Goal: Task Accomplishment & Management: Manage account settings

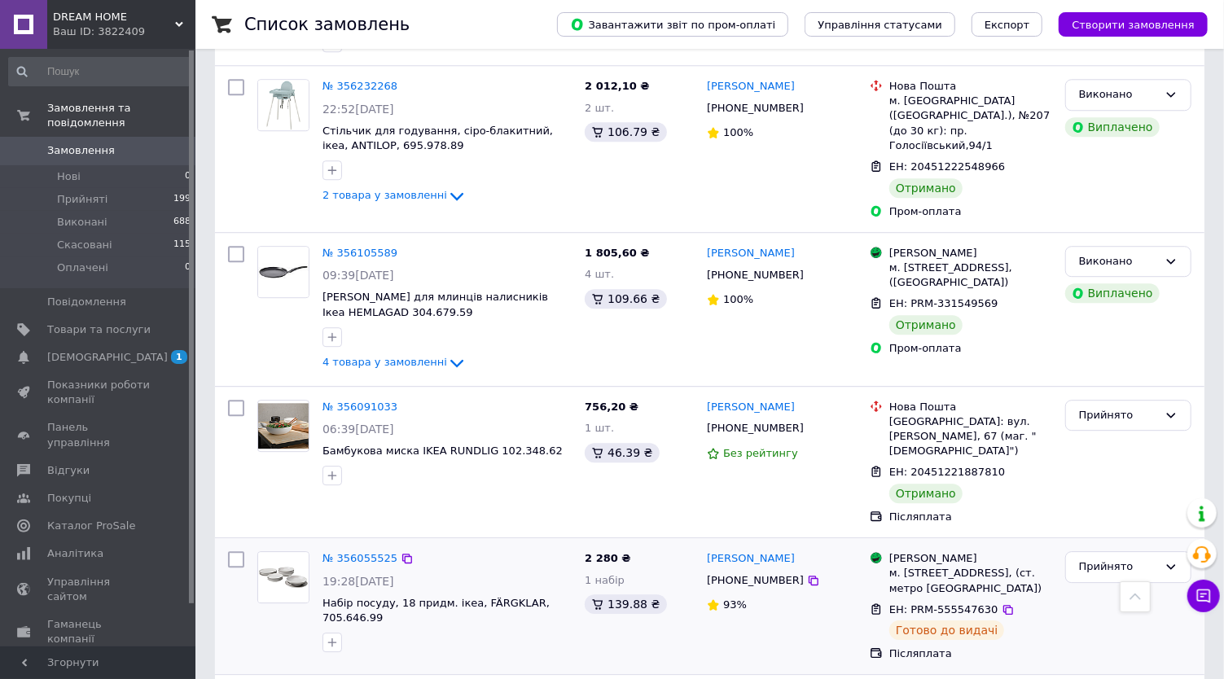
scroll to position [2352, 0]
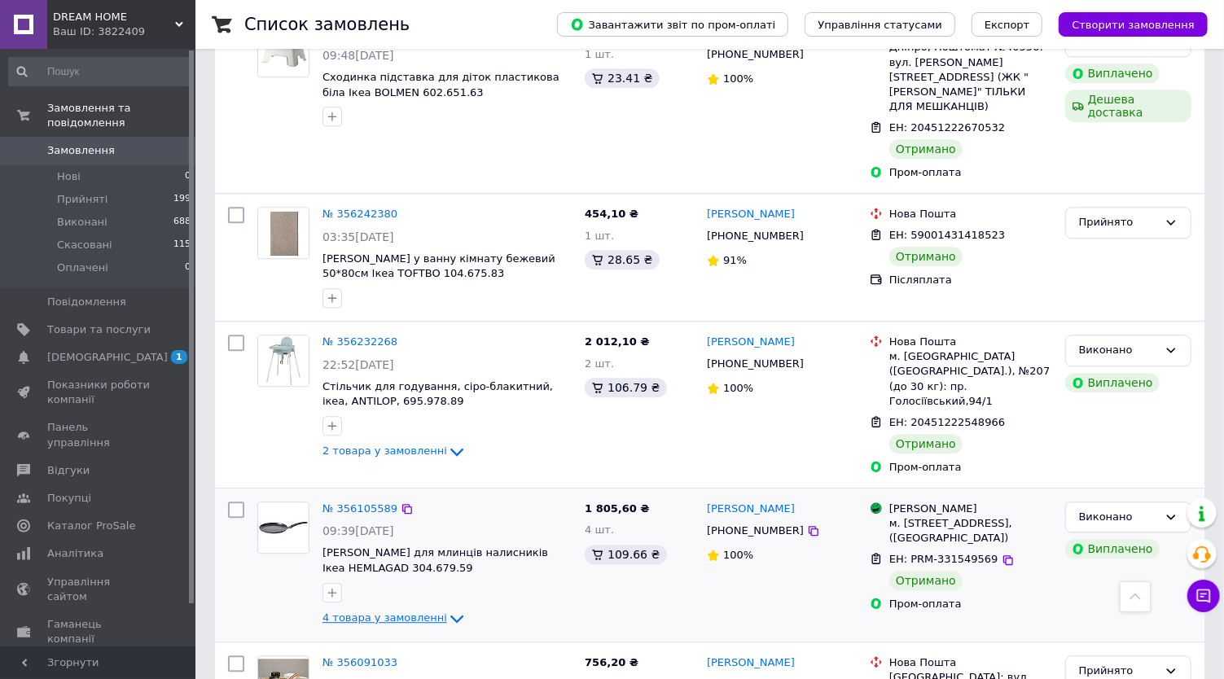
click at [413, 612] on span "4 товара у замовленні" at bounding box center [384, 618] width 125 height 12
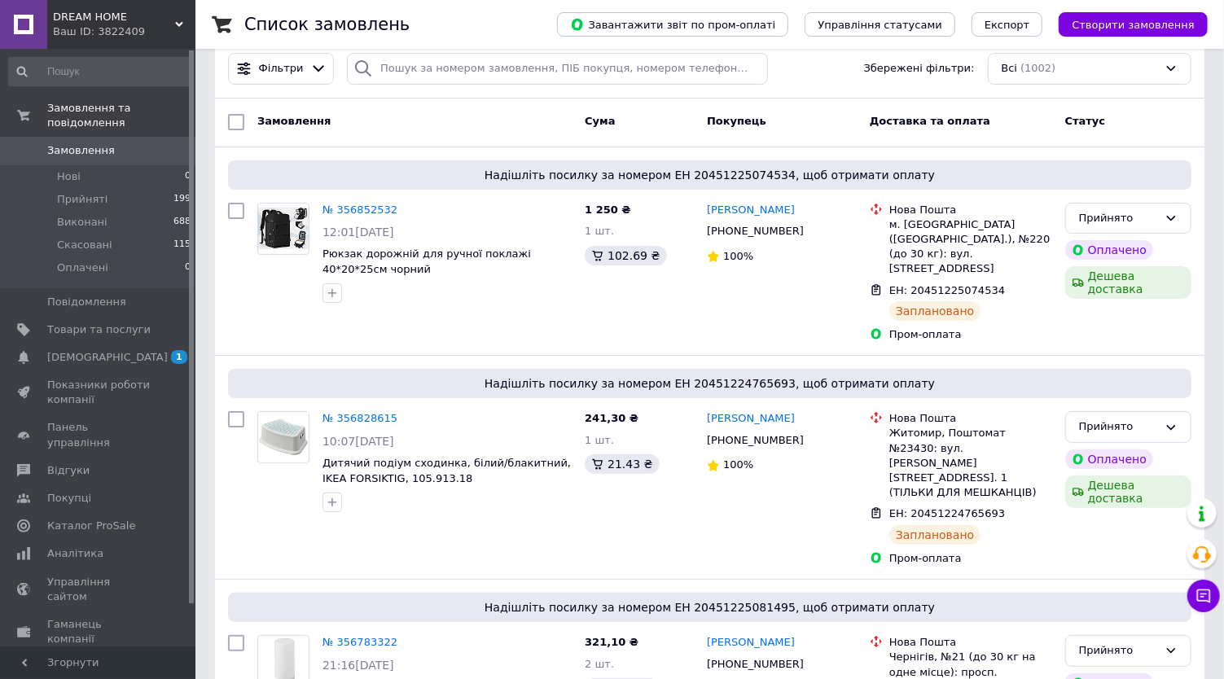
scroll to position [0, 0]
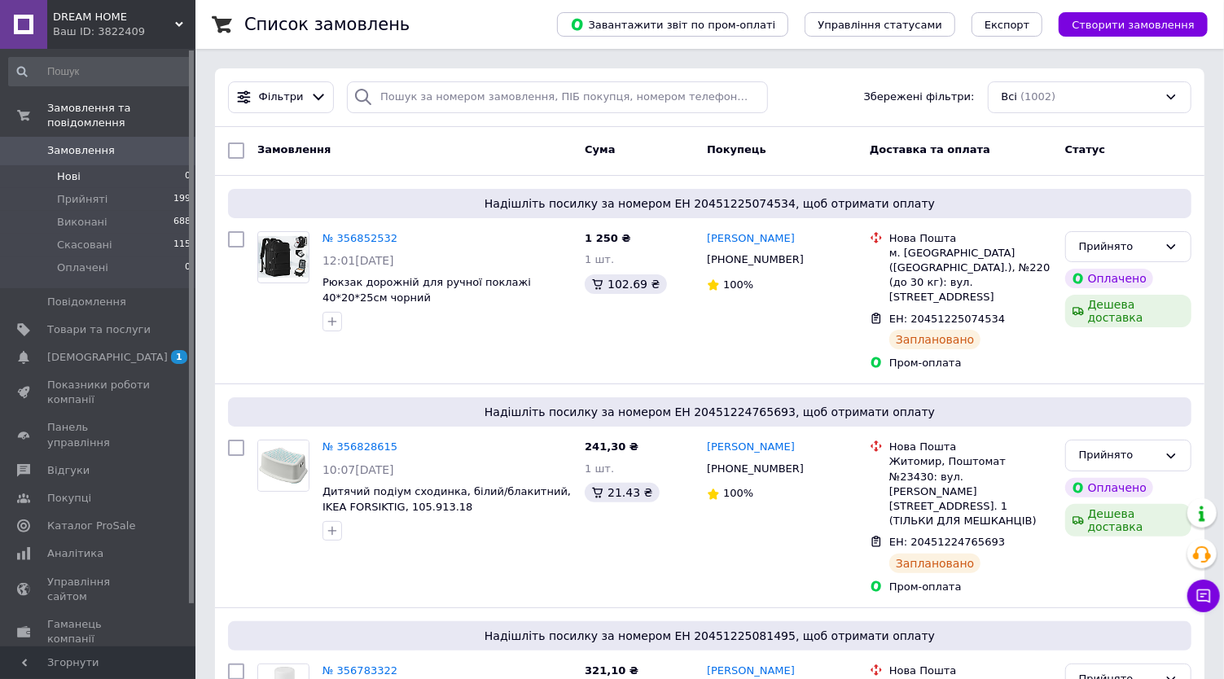
click at [68, 169] on span "Нові" at bounding box center [69, 176] width 24 height 15
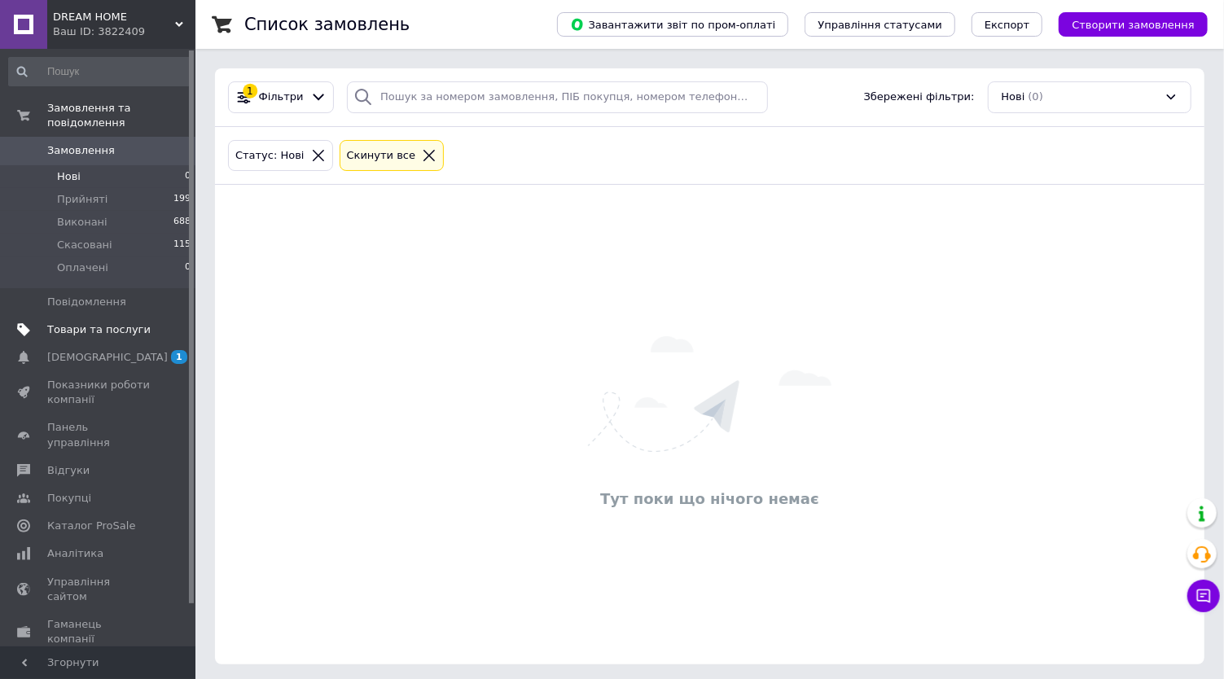
click at [87, 322] on span "Товари та послуги" at bounding box center [98, 329] width 103 height 15
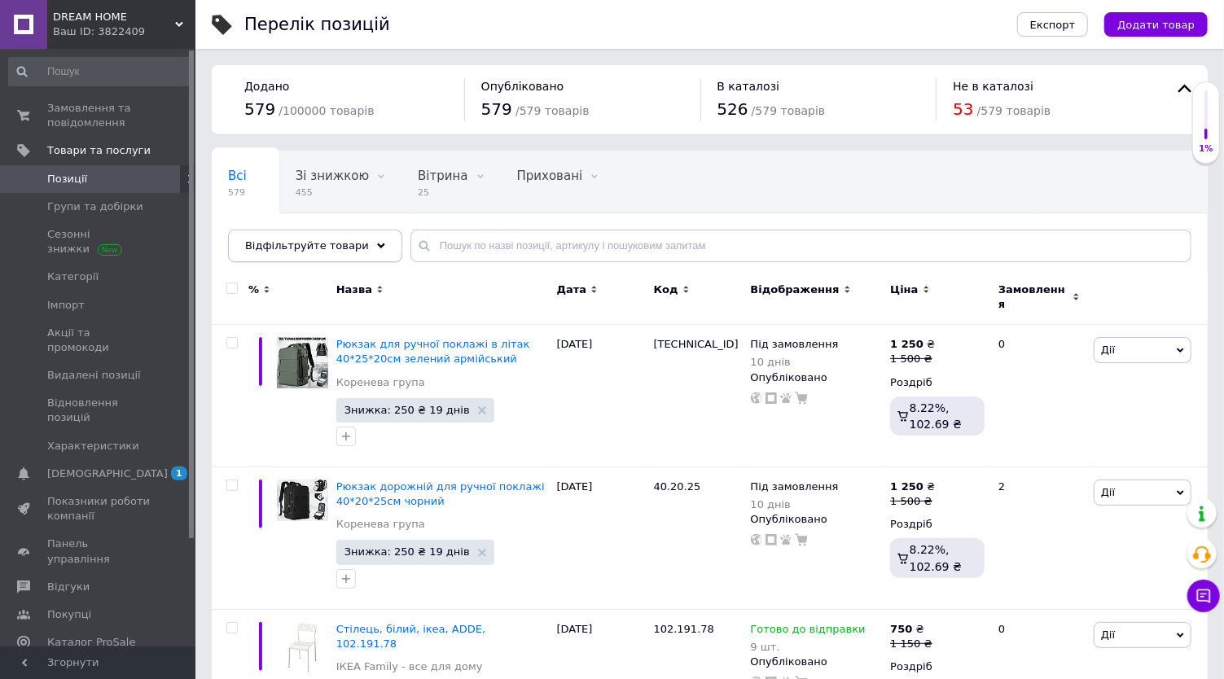
click at [348, 243] on span "Відфільтруйте товари" at bounding box center [307, 245] width 124 height 12
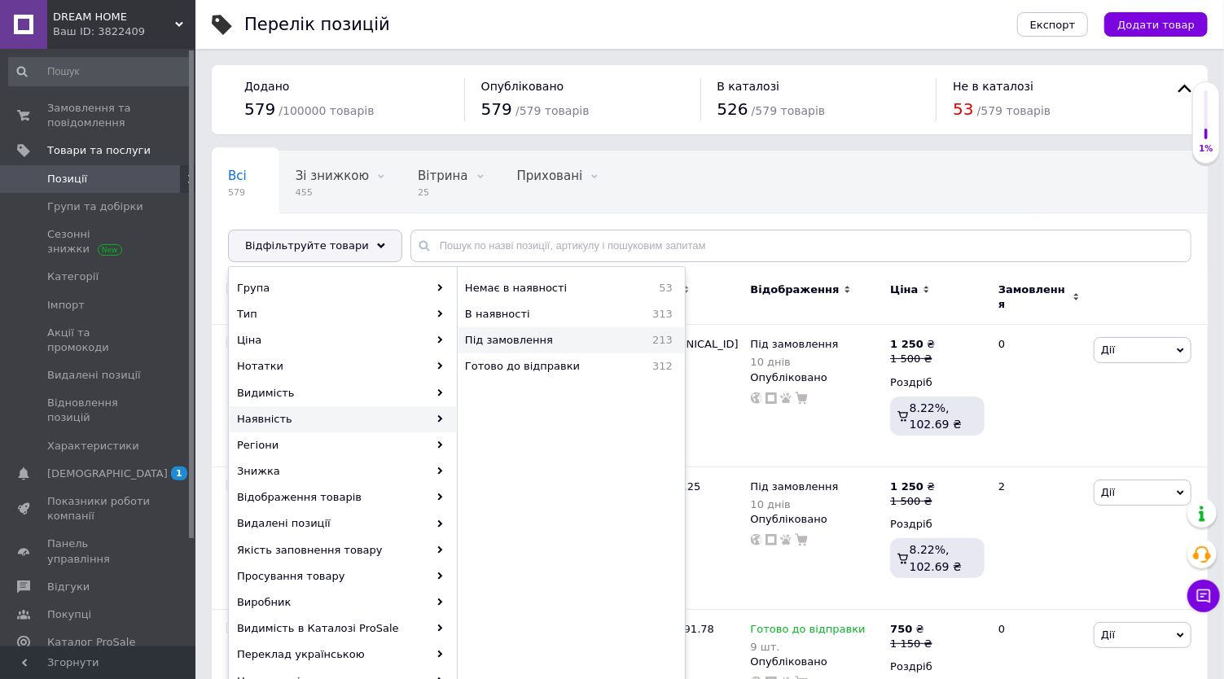
click at [555, 336] on span "Під замовлення" at bounding box center [543, 340] width 157 height 15
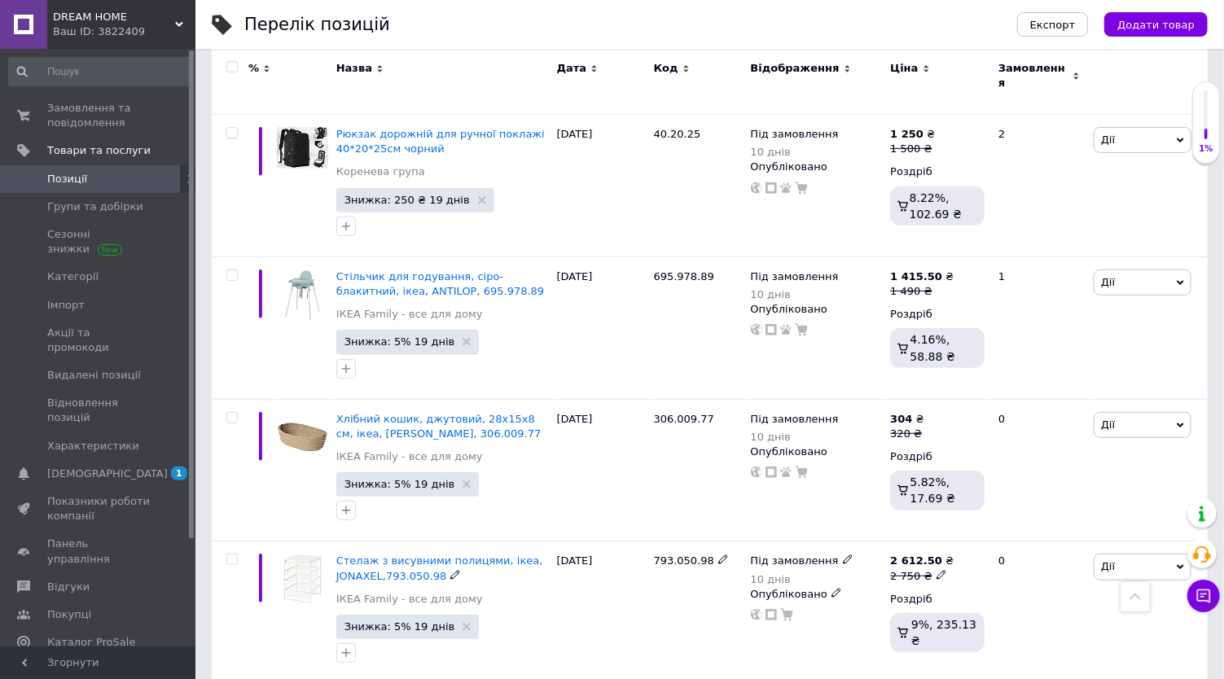
scroll to position [362, 0]
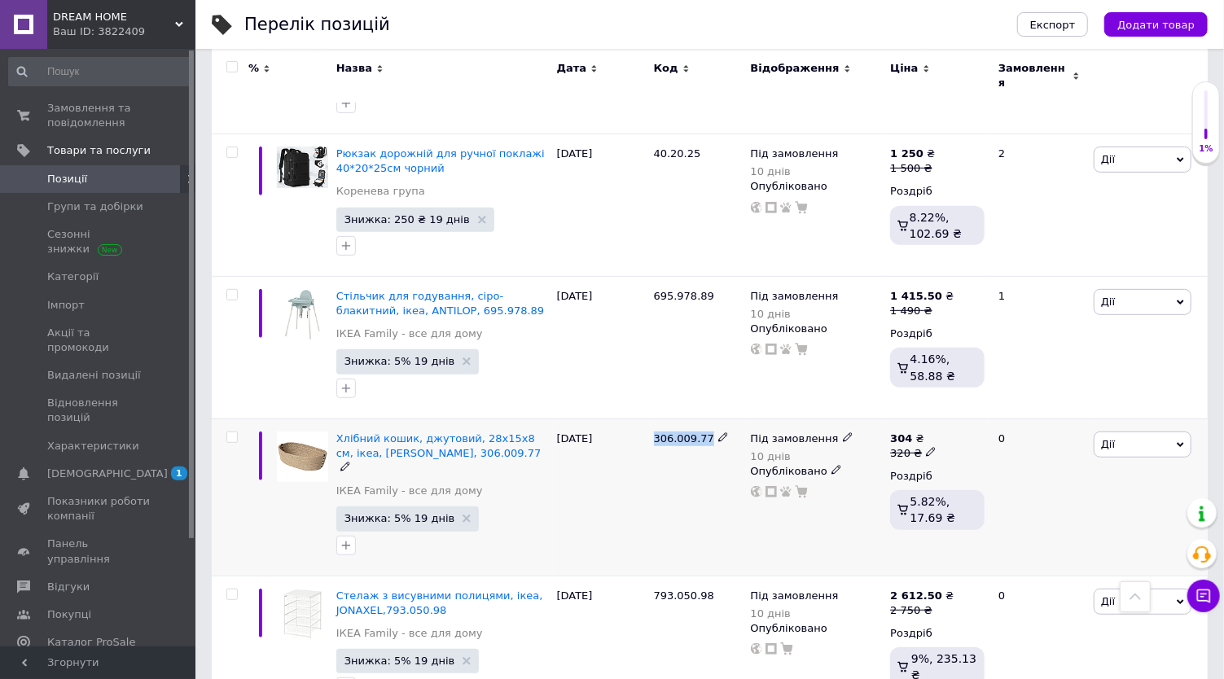
drag, startPoint x: 654, startPoint y: 425, endPoint x: 704, endPoint y: 428, distance: 50.5
click at [704, 432] on div "306.009.77" at bounding box center [698, 439] width 89 height 15
copy span "306.009.77"
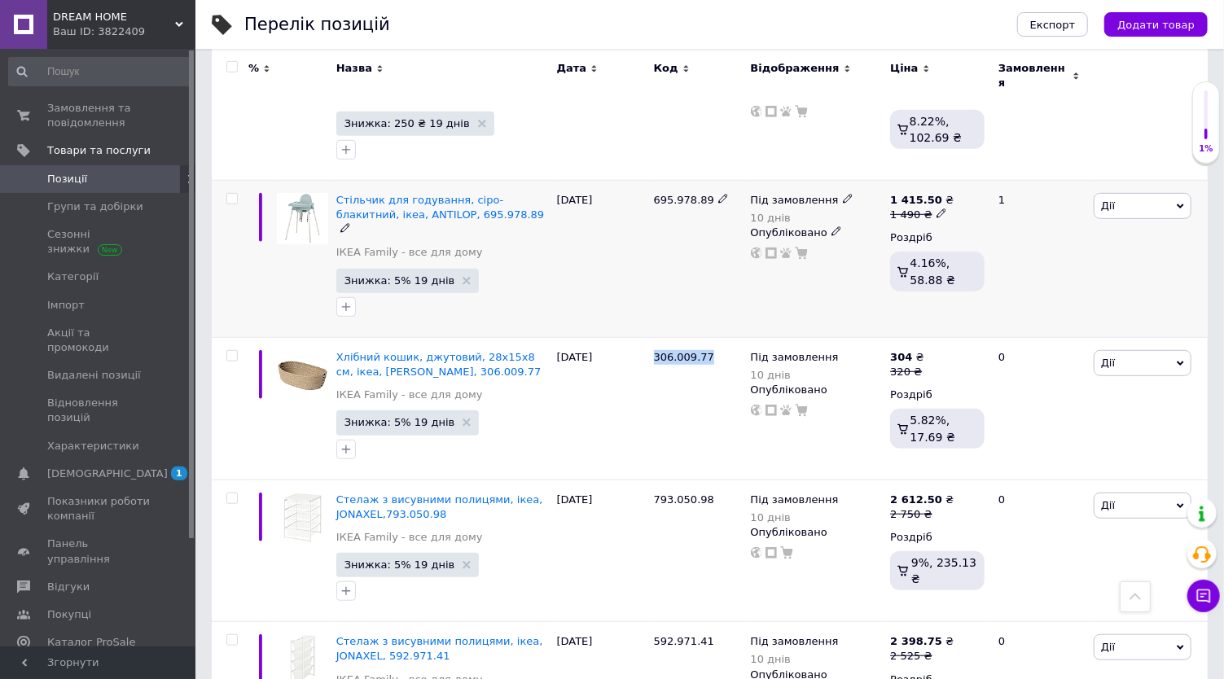
scroll to position [542, 0]
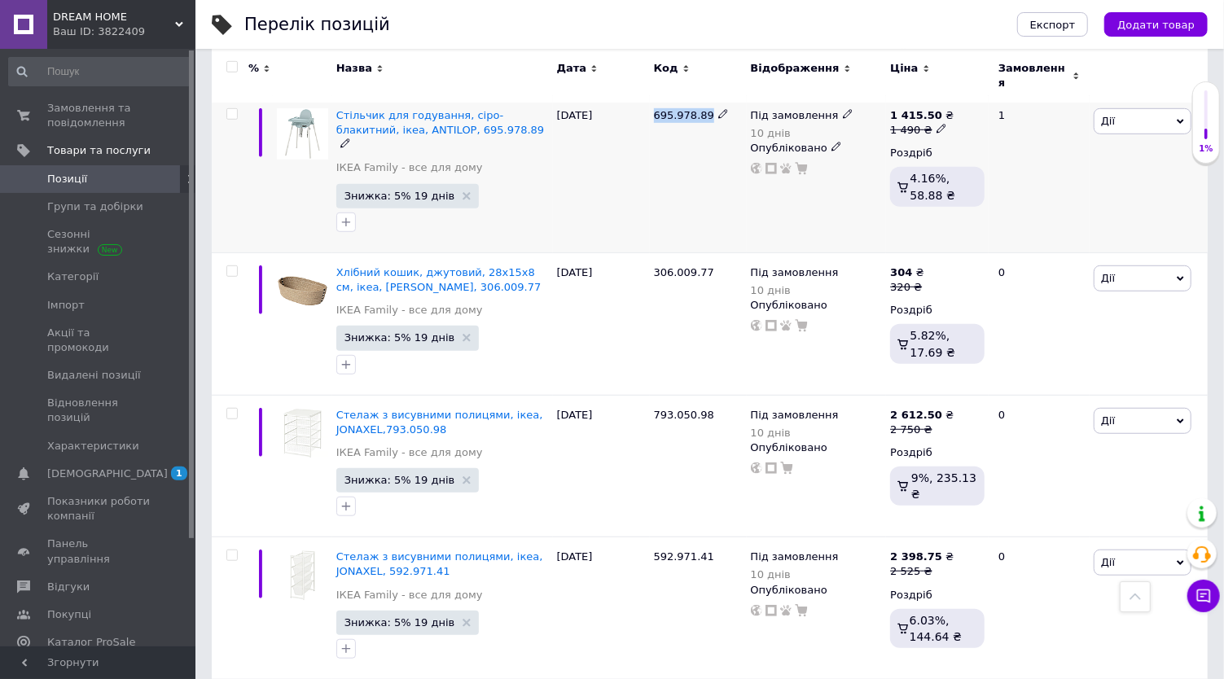
drag, startPoint x: 651, startPoint y: 107, endPoint x: 702, endPoint y: 107, distance: 50.5
click at [702, 107] on div "695.978.89" at bounding box center [698, 173] width 97 height 157
copy span "695.978.89"
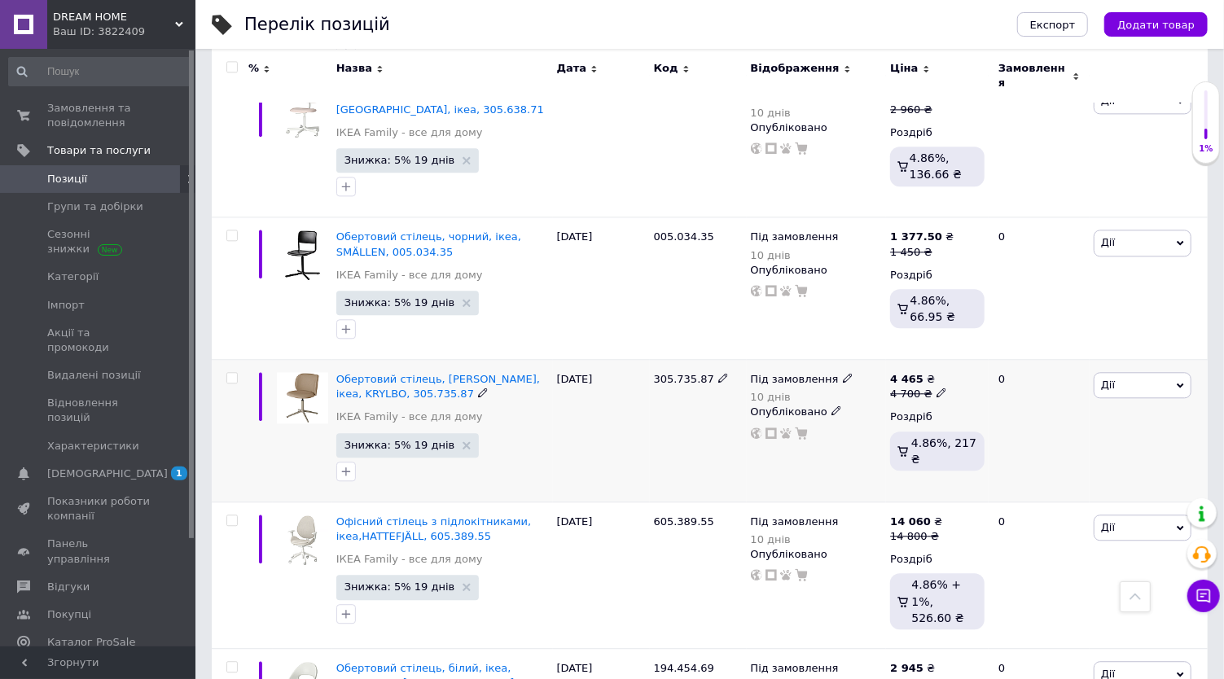
scroll to position [6062, 0]
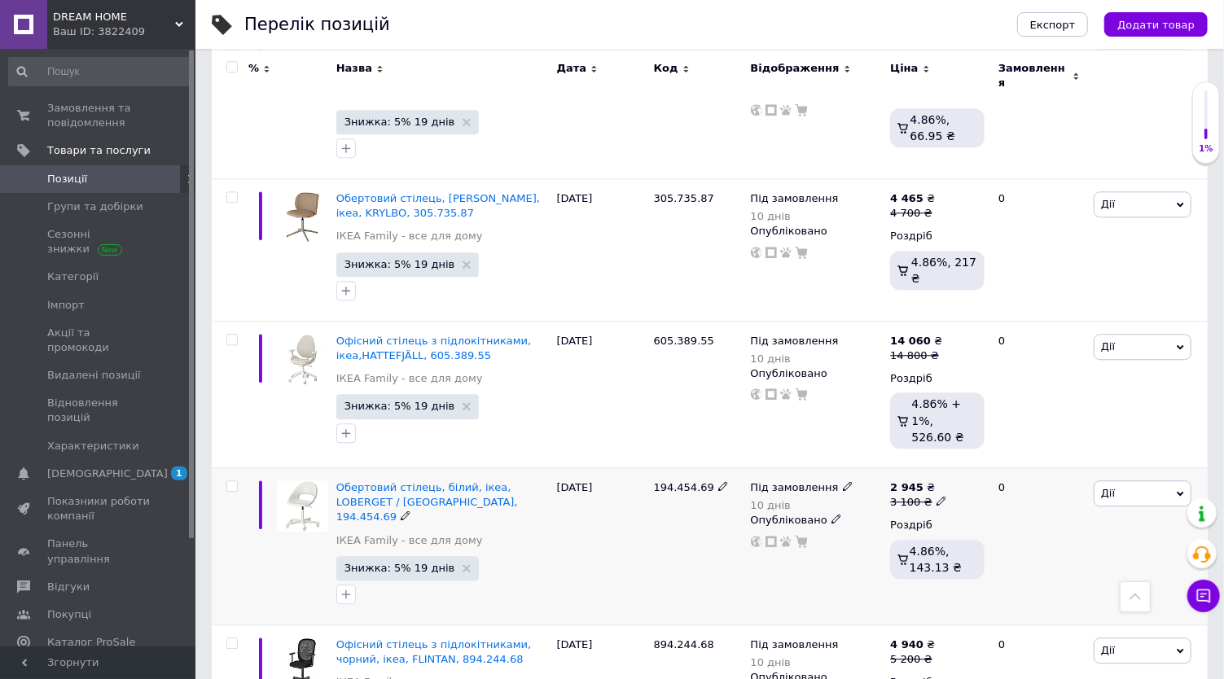
click at [843, 480] on span at bounding box center [848, 485] width 10 height 11
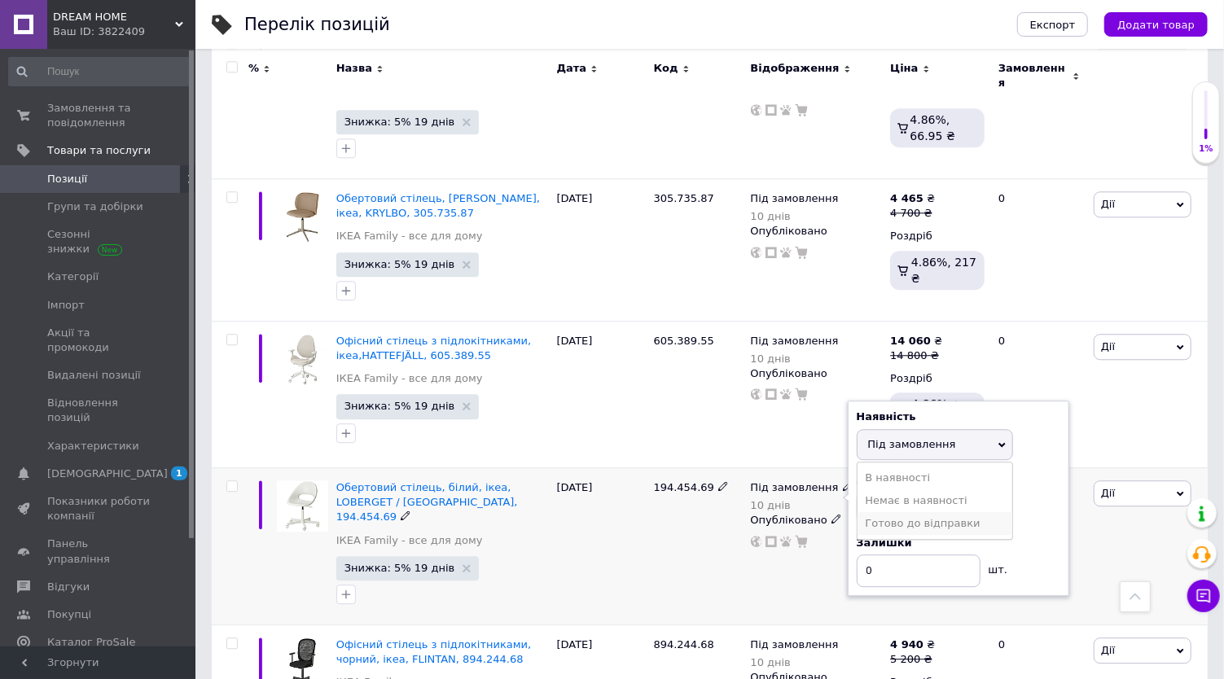
click at [908, 512] on li "Готово до відправки" at bounding box center [935, 523] width 155 height 23
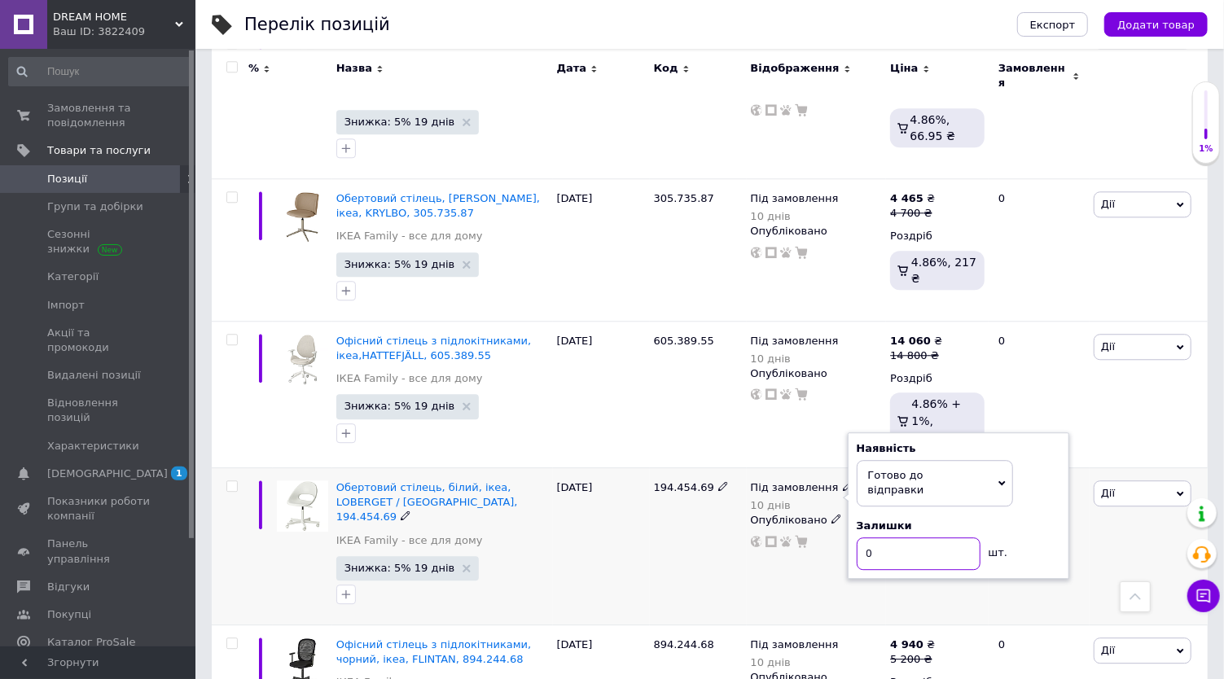
click at [910, 537] on input "0" at bounding box center [919, 553] width 124 height 33
type input "1"
click at [853, 412] on div "Комісія за замовлення" at bounding box center [783, 394] width 195 height 42
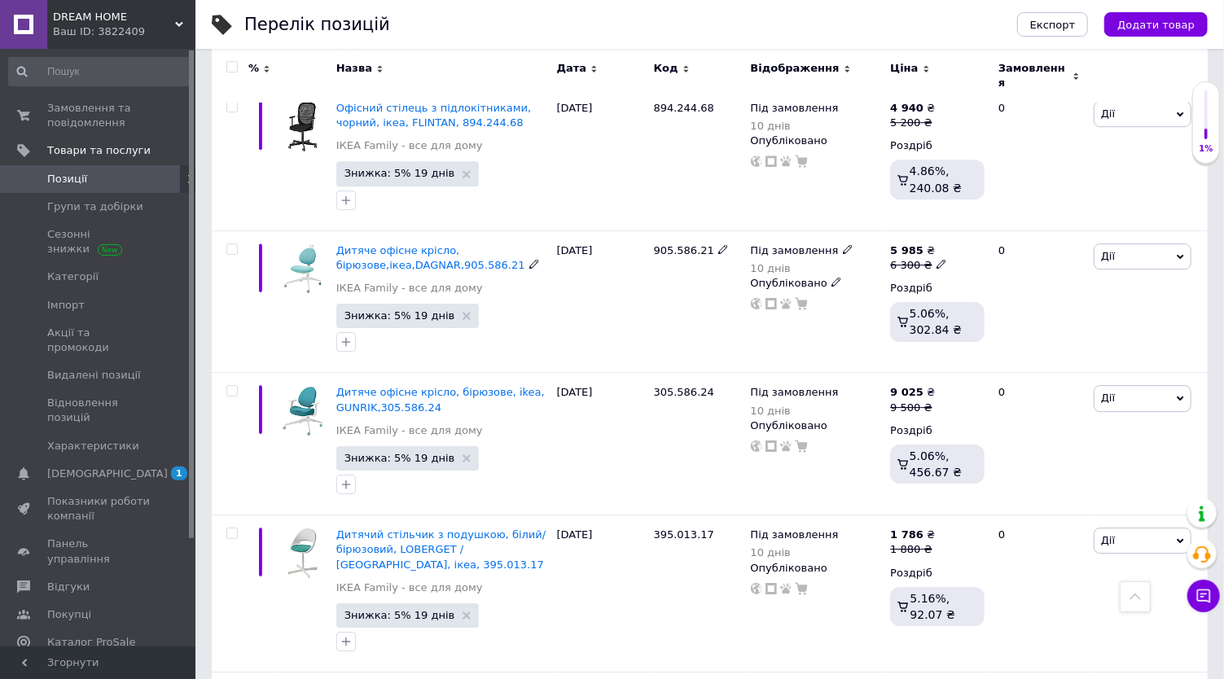
scroll to position [6786, 0]
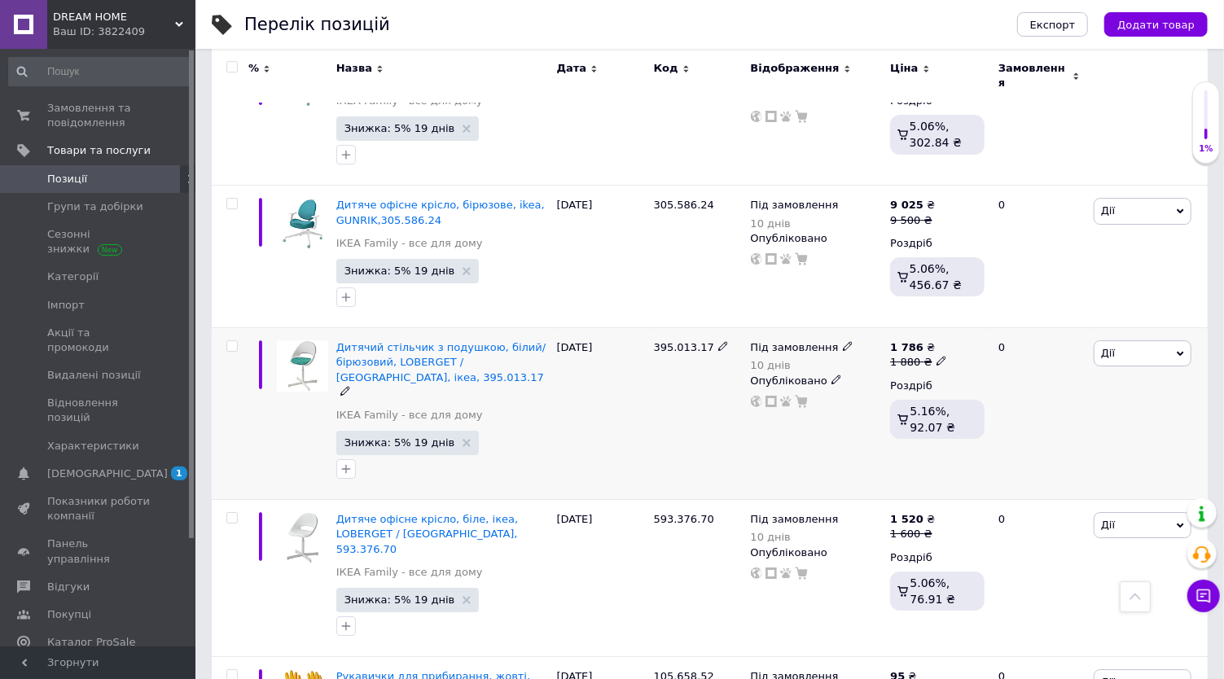
click at [843, 341] on icon at bounding box center [848, 346] width 10 height 10
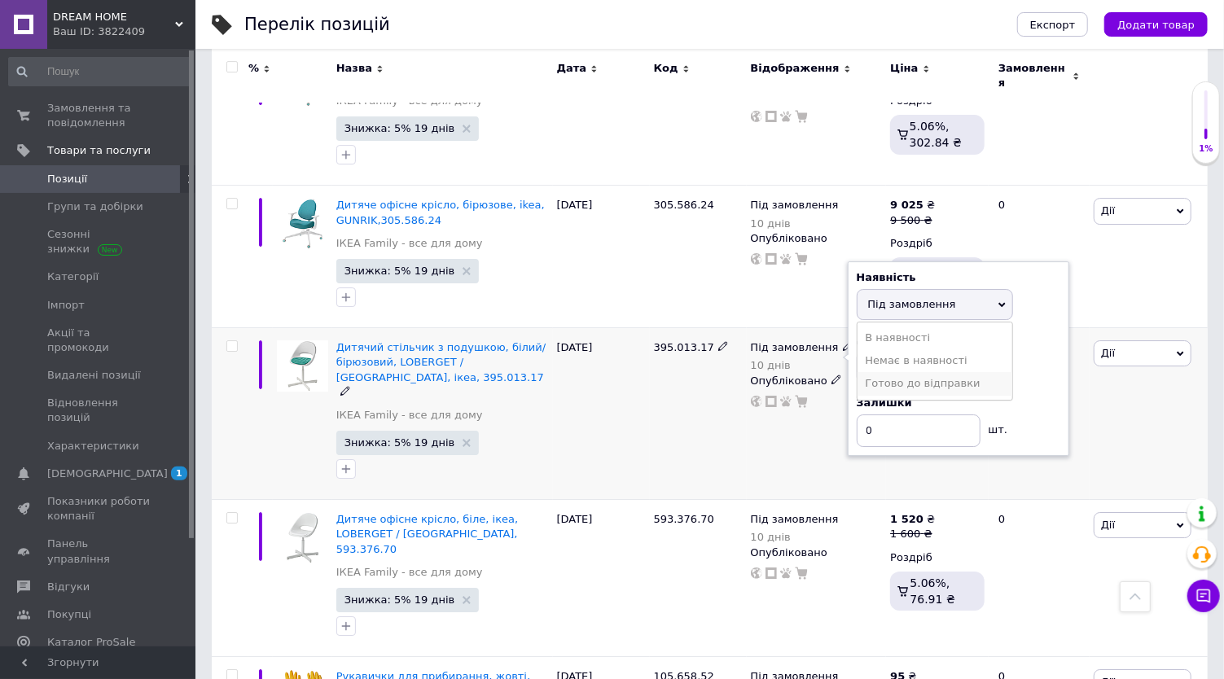
click at [881, 372] on li "Готово до відправки" at bounding box center [935, 383] width 155 height 23
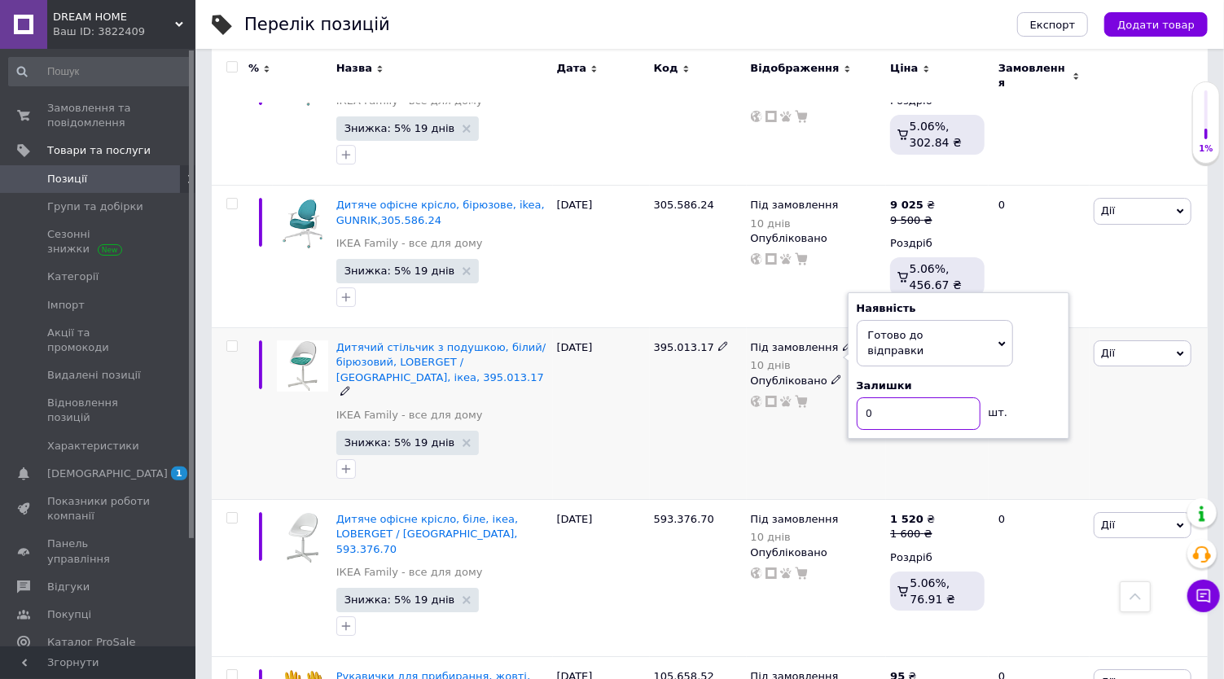
click at [879, 397] on input "0" at bounding box center [919, 413] width 124 height 33
type input "1"
click at [858, 328] on div "Під замовлення 10 днів Наявність [PERSON_NAME] до відправки В наявності Немає в…" at bounding box center [817, 414] width 140 height 172
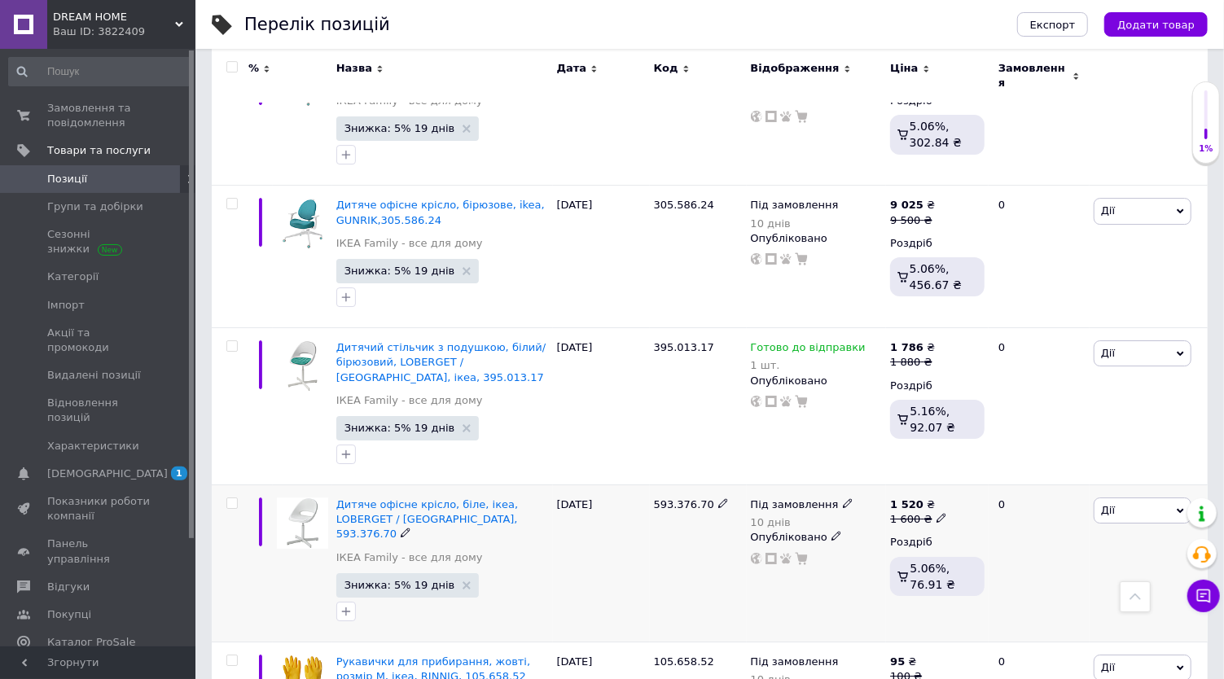
click at [843, 498] on icon at bounding box center [848, 503] width 10 height 10
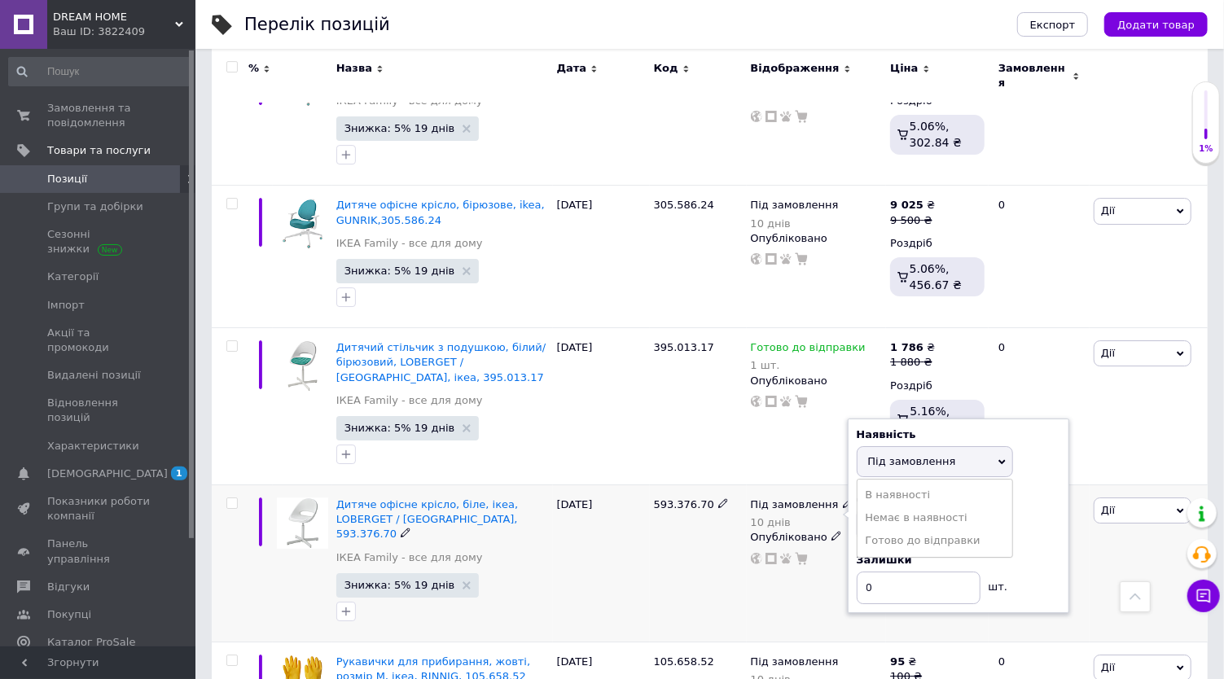
click at [907, 529] on li "Готово до відправки" at bounding box center [935, 540] width 155 height 23
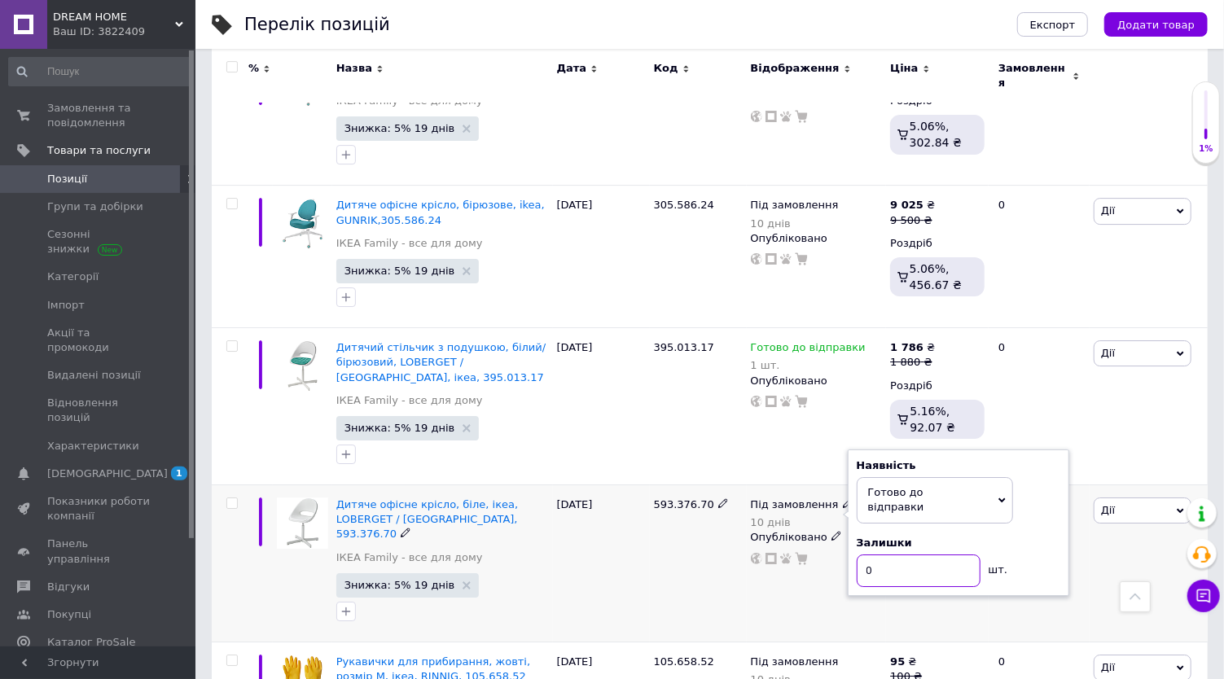
click at [893, 555] on input "0" at bounding box center [919, 571] width 124 height 33
type input "1"
click at [870, 485] on div "Під замовлення 10 днів Наявність [PERSON_NAME] до відправки В наявності Немає в…" at bounding box center [817, 563] width 140 height 157
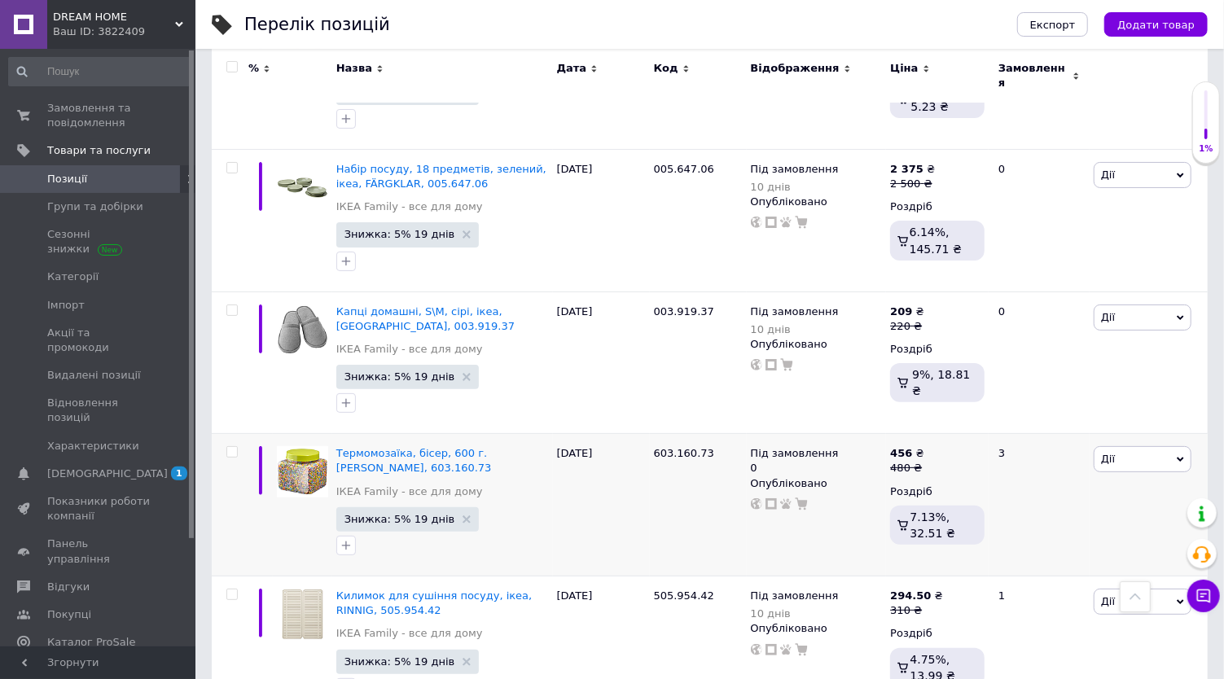
scroll to position [7420, 0]
click at [843, 449] on icon at bounding box center [848, 454] width 10 height 10
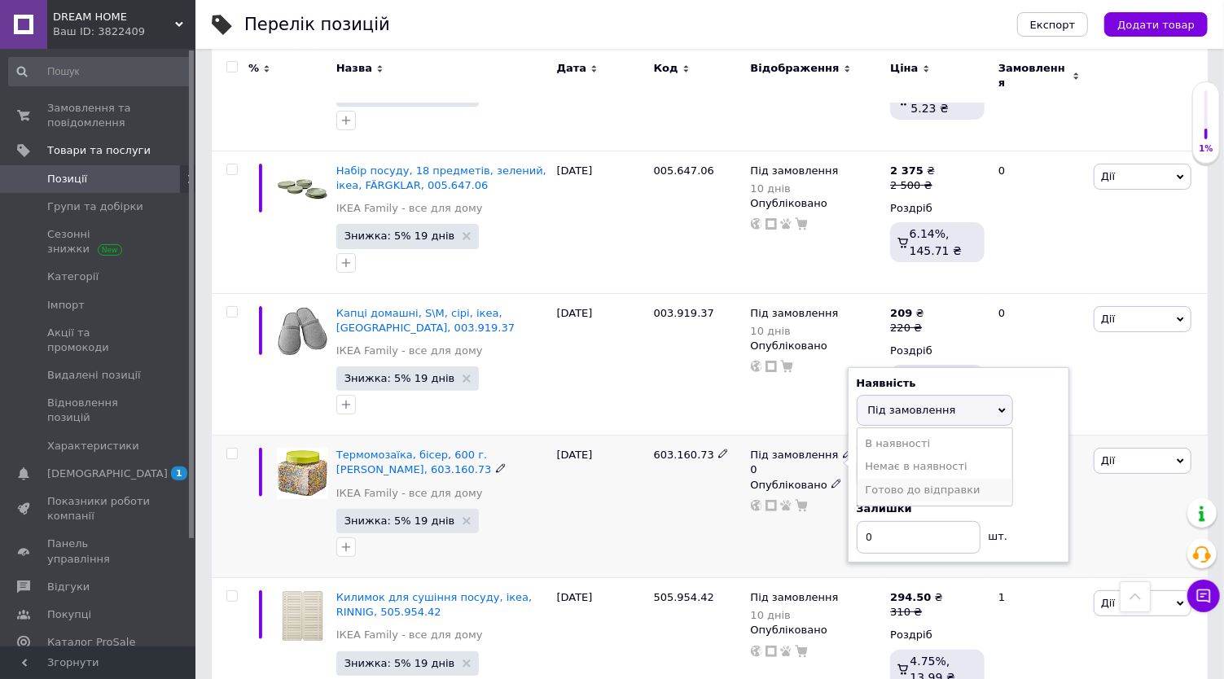
click at [888, 479] on li "Готово до відправки" at bounding box center [935, 490] width 155 height 23
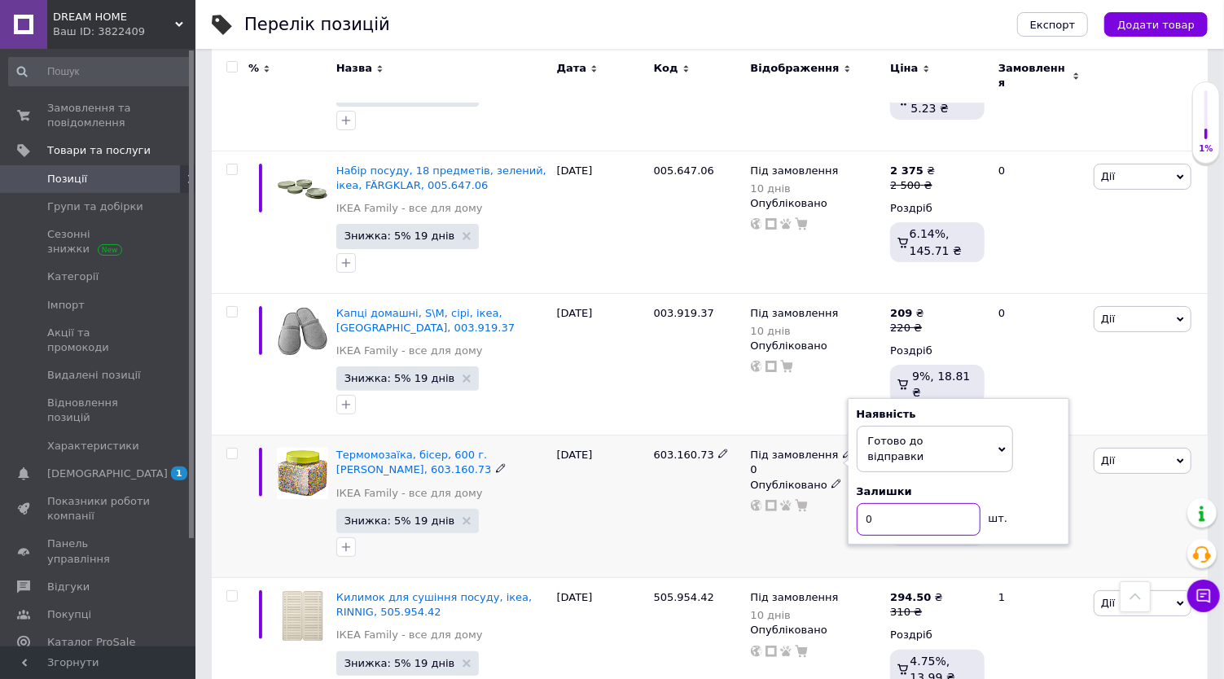
click at [891, 503] on input "0" at bounding box center [919, 519] width 124 height 33
type input "4"
click at [871, 436] on div "Під замовлення 0 Наявність [PERSON_NAME] до відправки В наявності Немає в наявн…" at bounding box center [817, 507] width 140 height 143
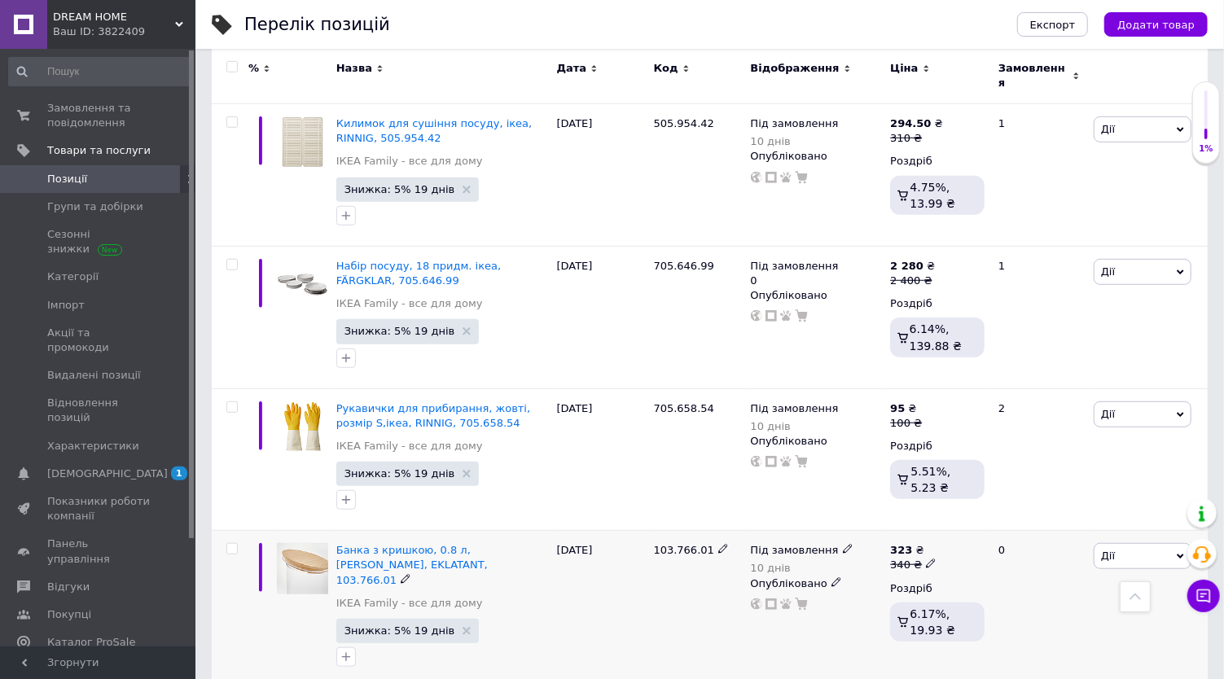
scroll to position [7781, 0]
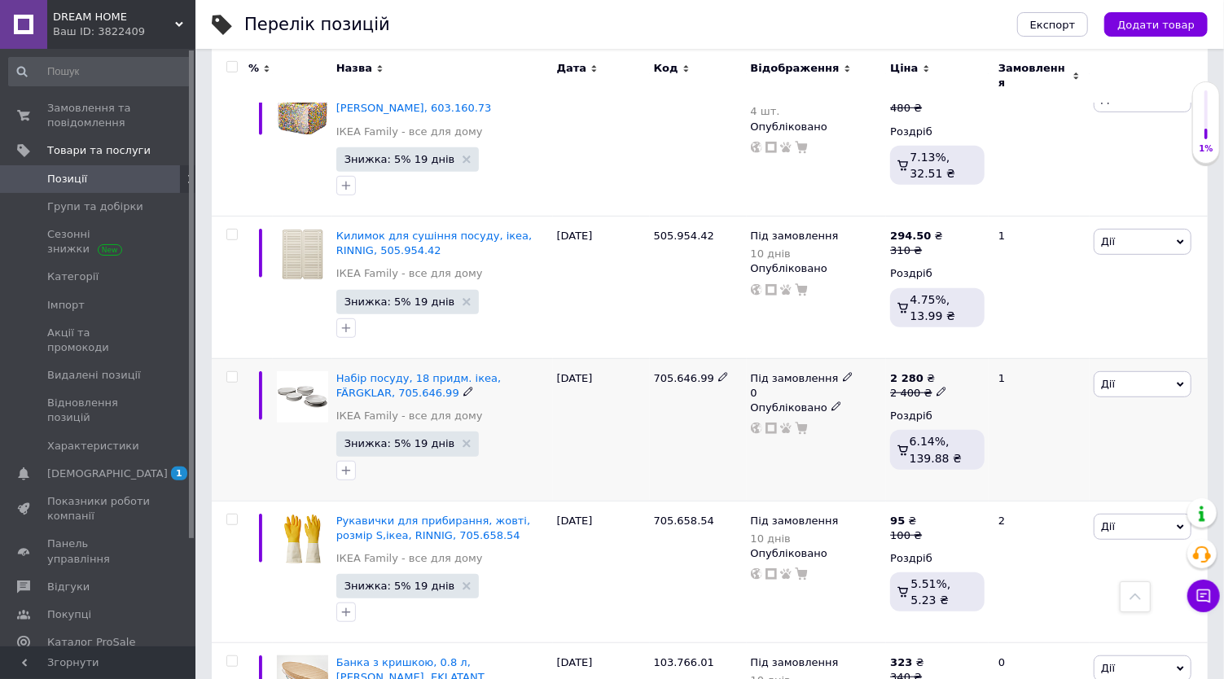
click at [843, 372] on icon at bounding box center [848, 377] width 10 height 10
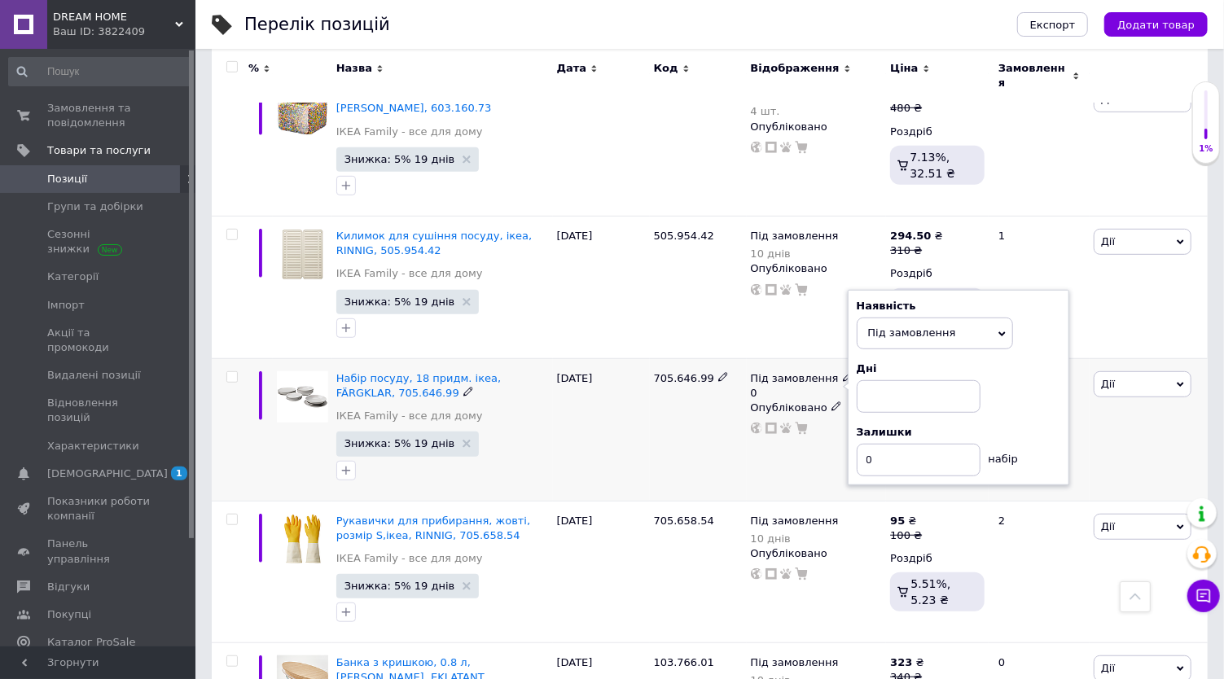
click at [1035, 425] on div "Залишки" at bounding box center [959, 432] width 204 height 15
click at [915, 380] on input at bounding box center [919, 396] width 124 height 33
type input "10"
click at [908, 444] on input "0" at bounding box center [919, 460] width 124 height 33
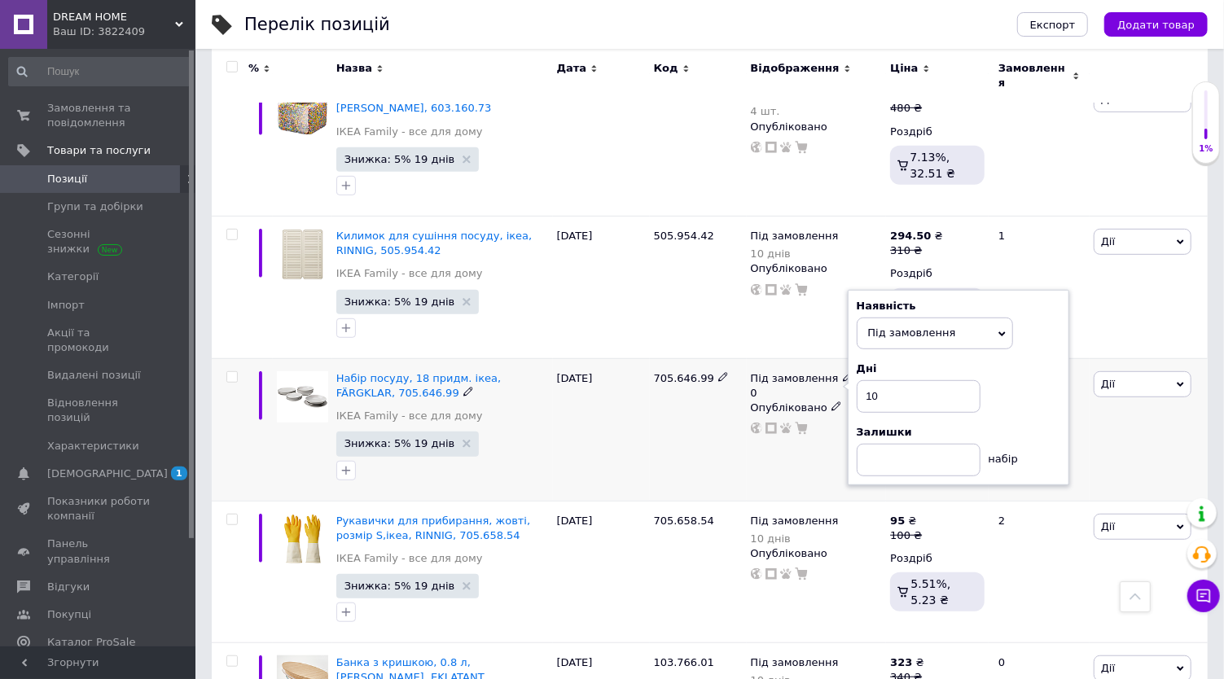
click at [958, 358] on div "2 280 ₴ 2 400 ₴ Роздріб 6.14%, 139.88 ₴" at bounding box center [937, 429] width 103 height 143
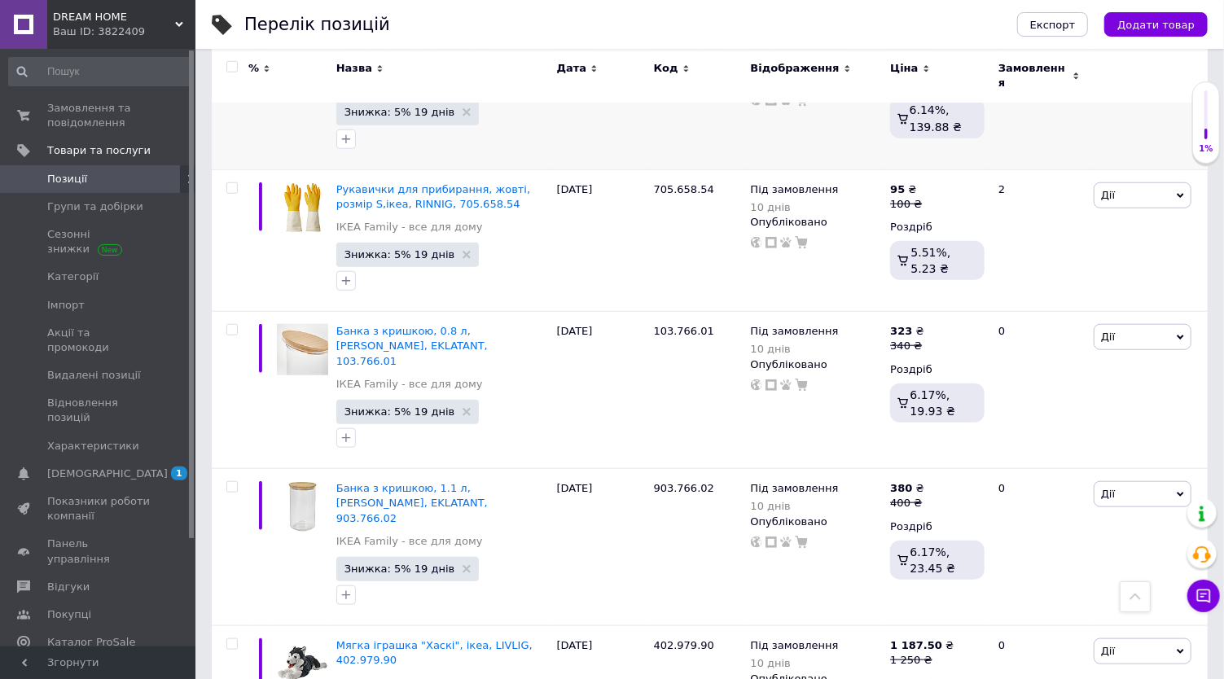
scroll to position [8143, 0]
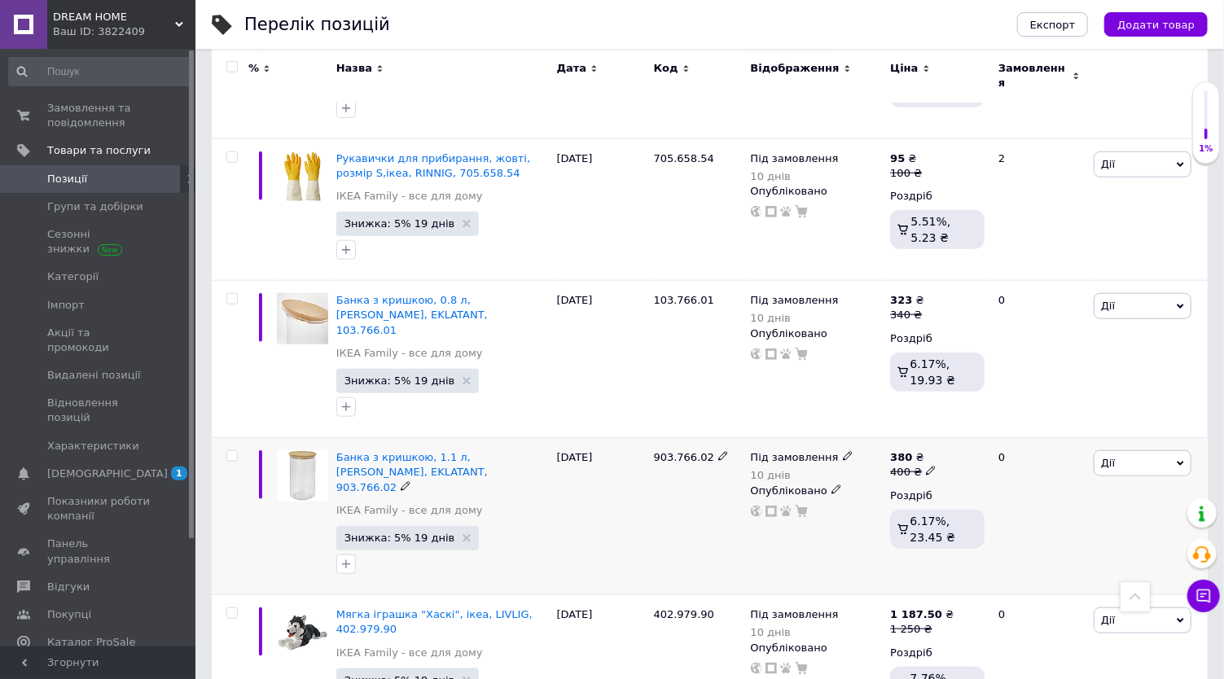
click at [843, 451] on icon at bounding box center [848, 456] width 10 height 10
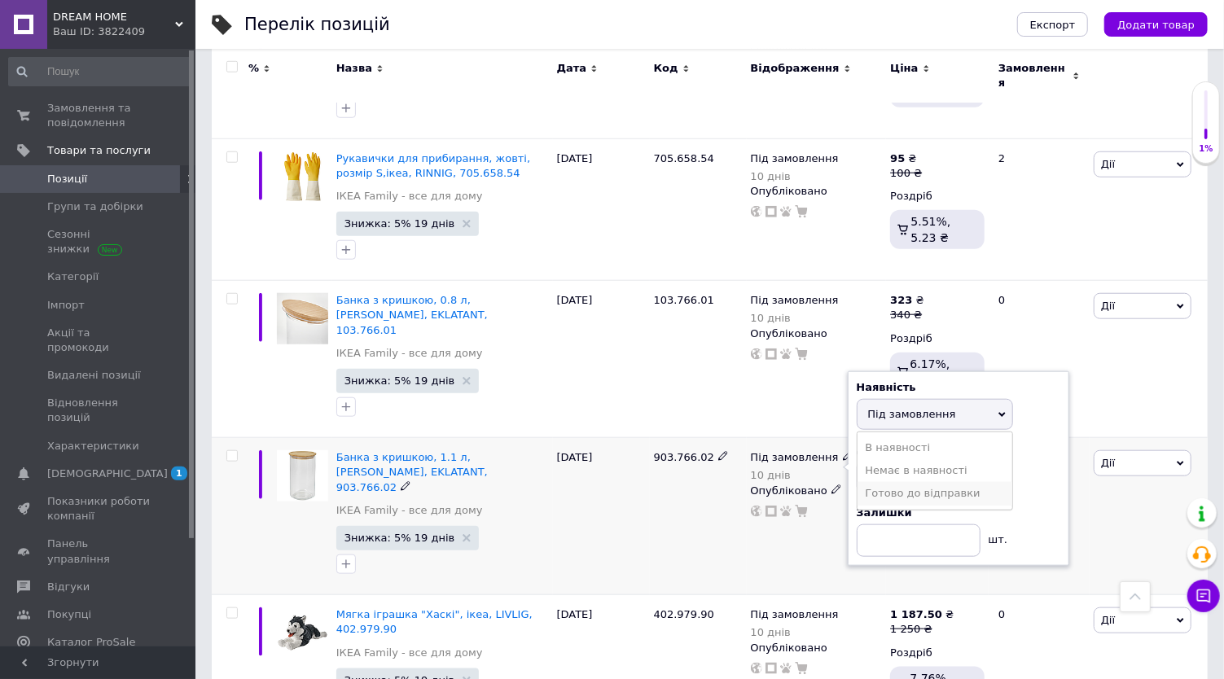
click at [889, 482] on li "Готово до відправки" at bounding box center [935, 493] width 155 height 23
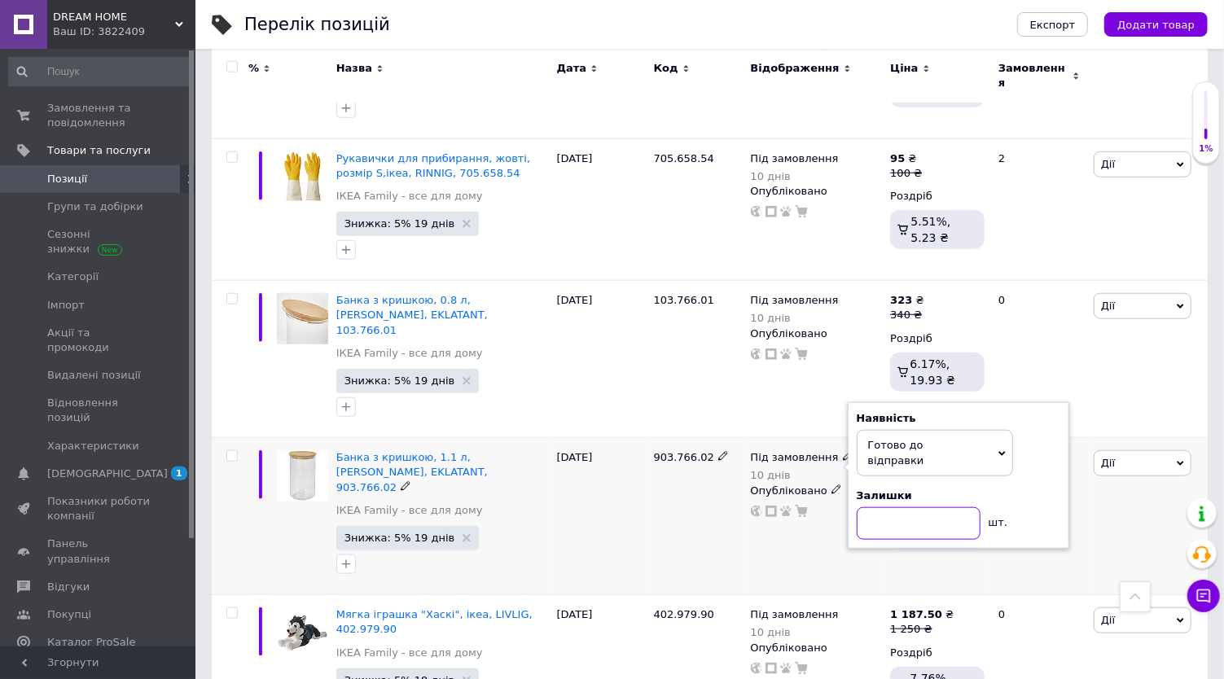
click at [890, 507] on input at bounding box center [919, 523] width 124 height 33
type input "4"
click at [833, 438] on div "Під замовлення 10 днів Наявність [PERSON_NAME] до відправки В наявності Немає в…" at bounding box center [817, 516] width 140 height 157
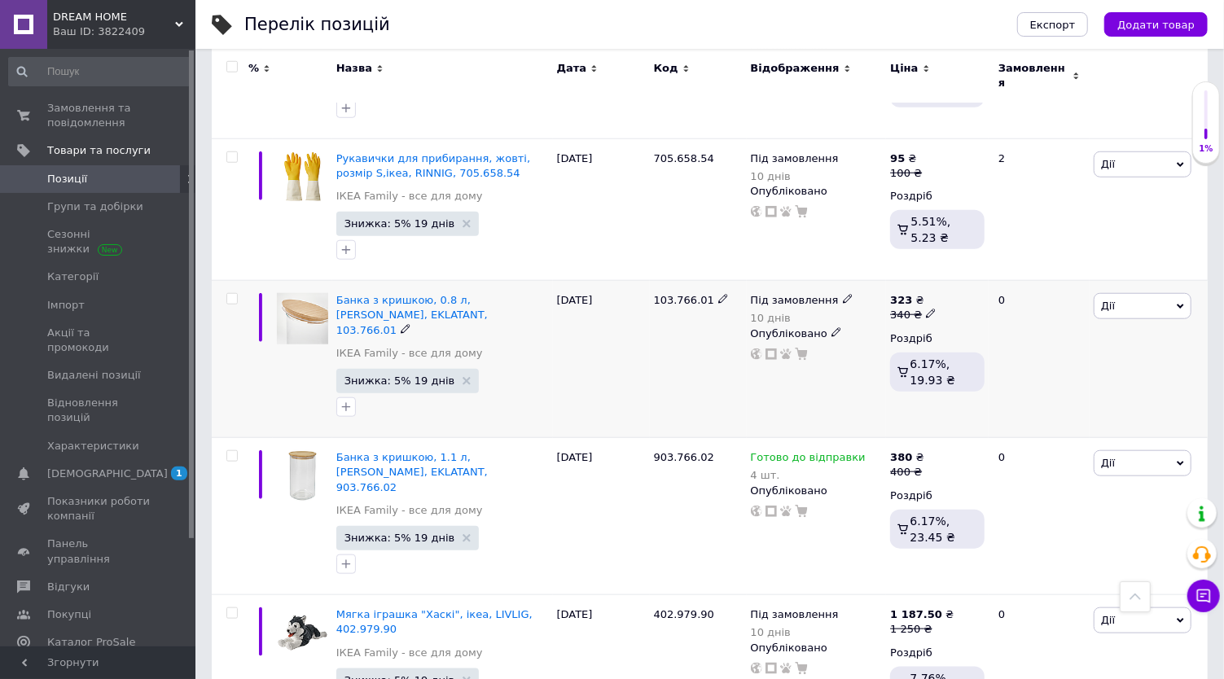
click at [843, 294] on icon at bounding box center [848, 299] width 10 height 10
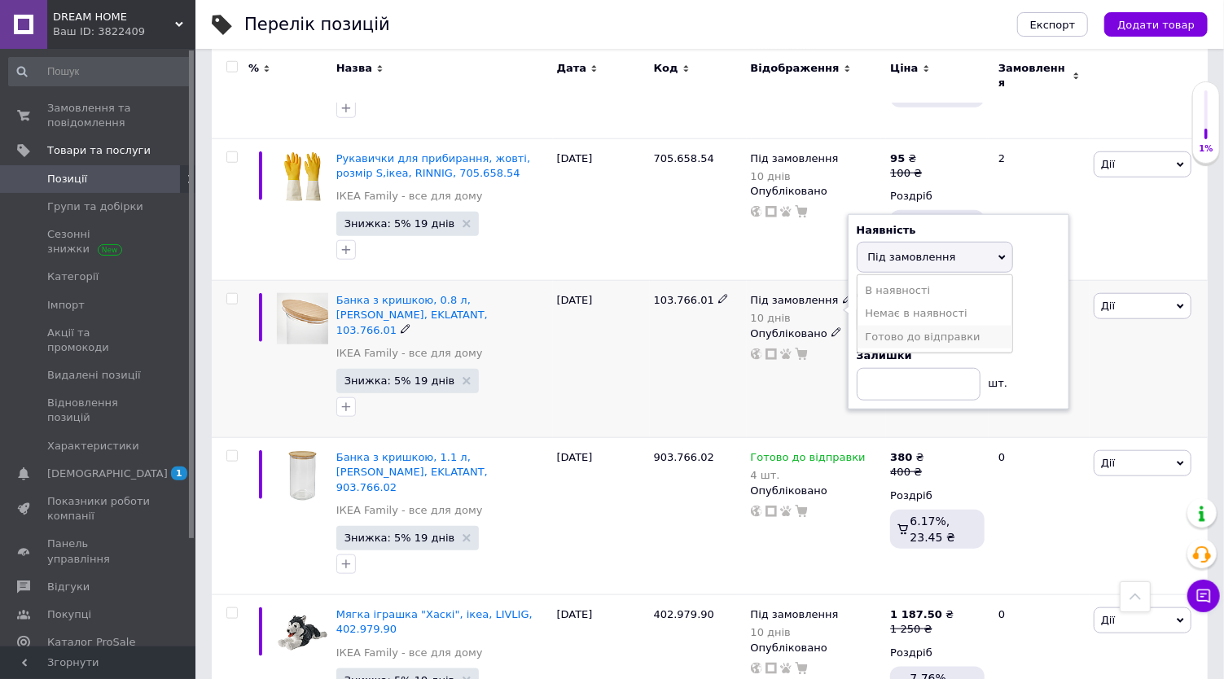
click at [888, 326] on li "Готово до відправки" at bounding box center [935, 337] width 155 height 23
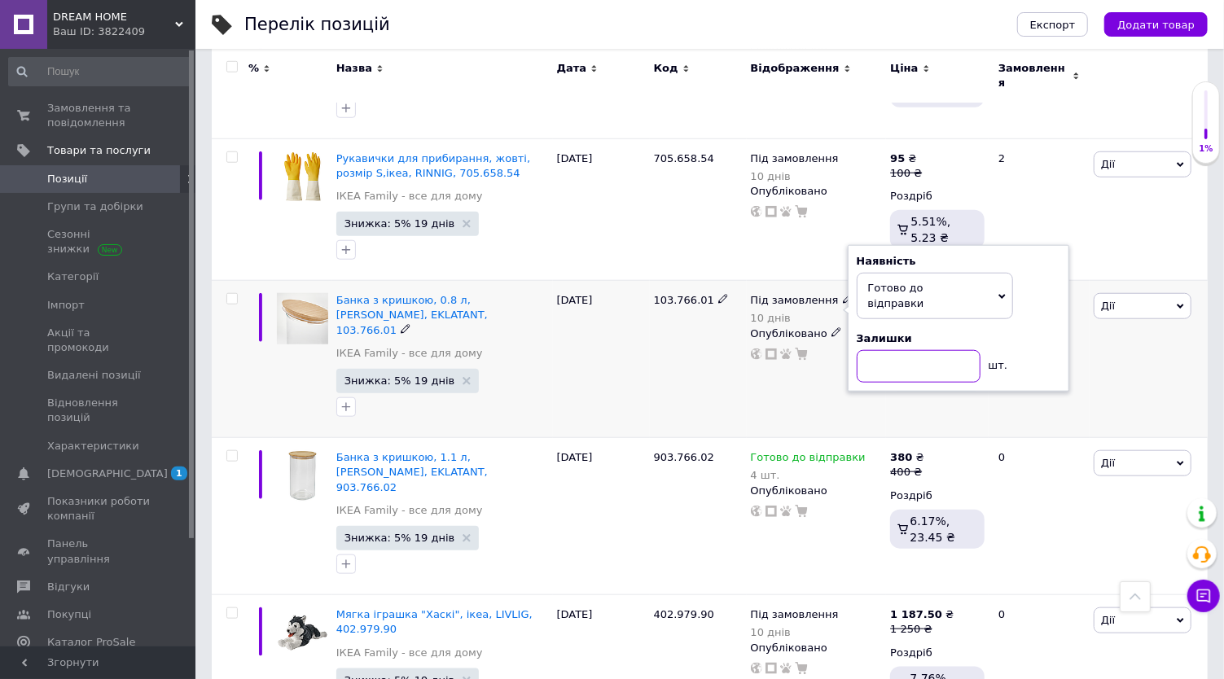
click at [886, 350] on input at bounding box center [919, 366] width 124 height 33
type input "5"
click at [847, 281] on div "Під замовлення 10 днів Наявність [PERSON_NAME] до відправки В наявності Немає в…" at bounding box center [817, 359] width 140 height 157
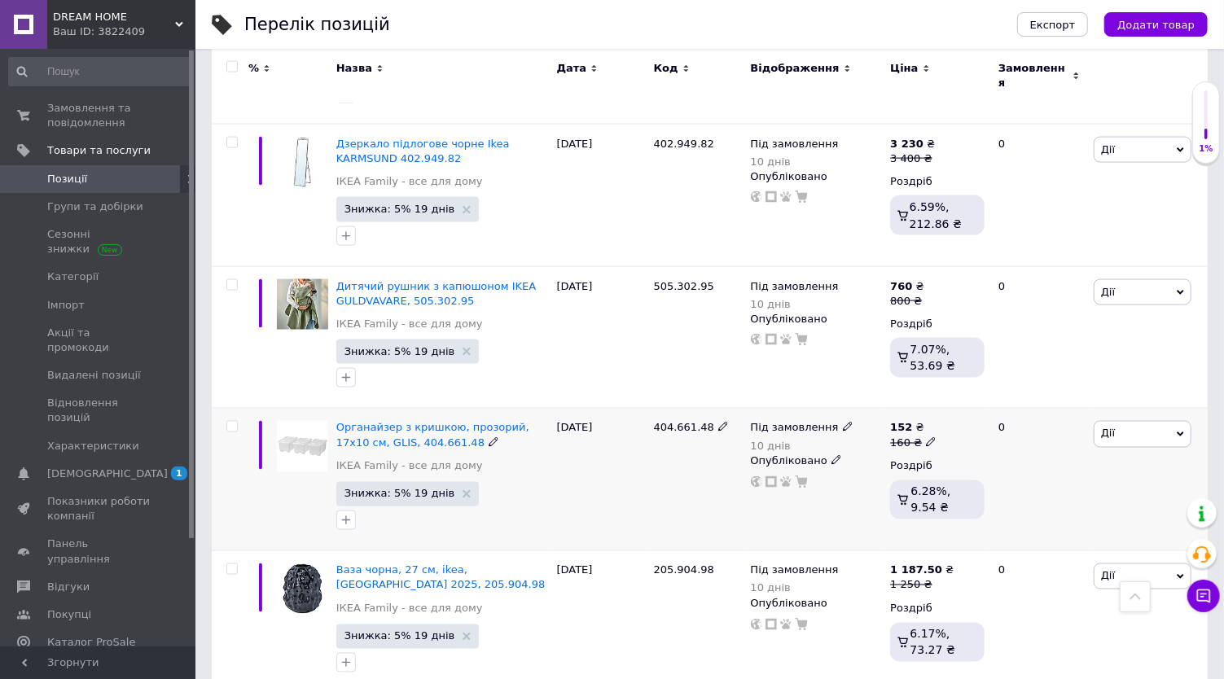
scroll to position [8776, 0]
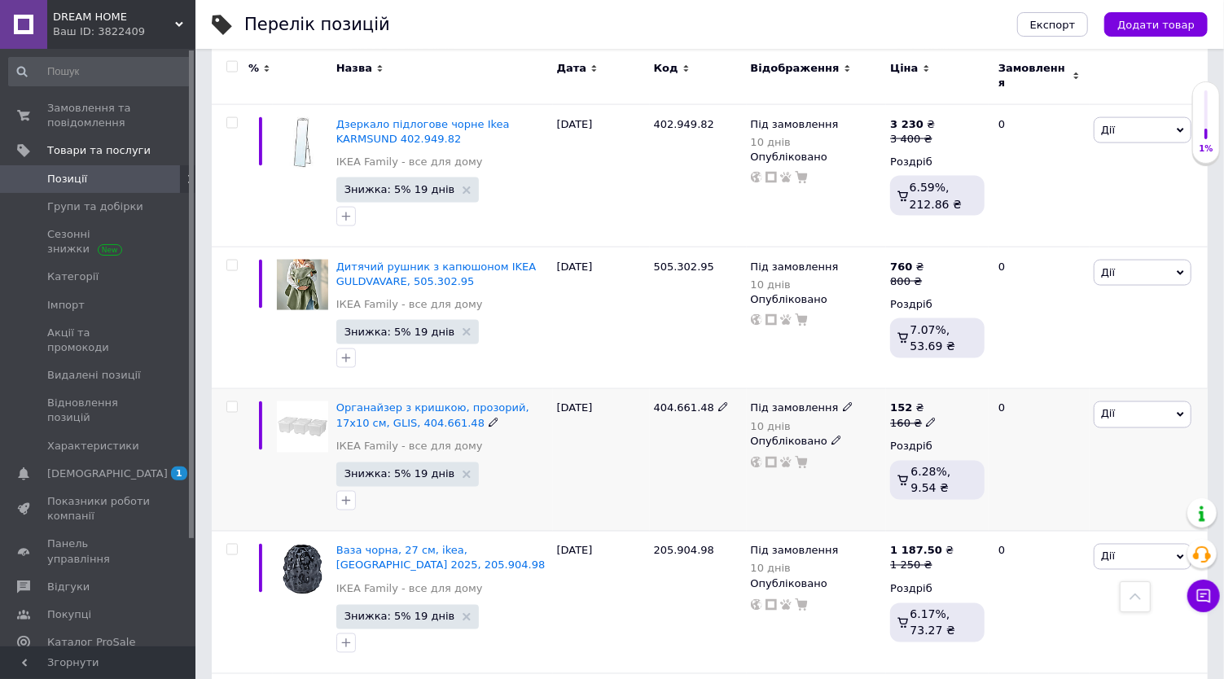
click at [843, 402] on icon at bounding box center [848, 407] width 10 height 10
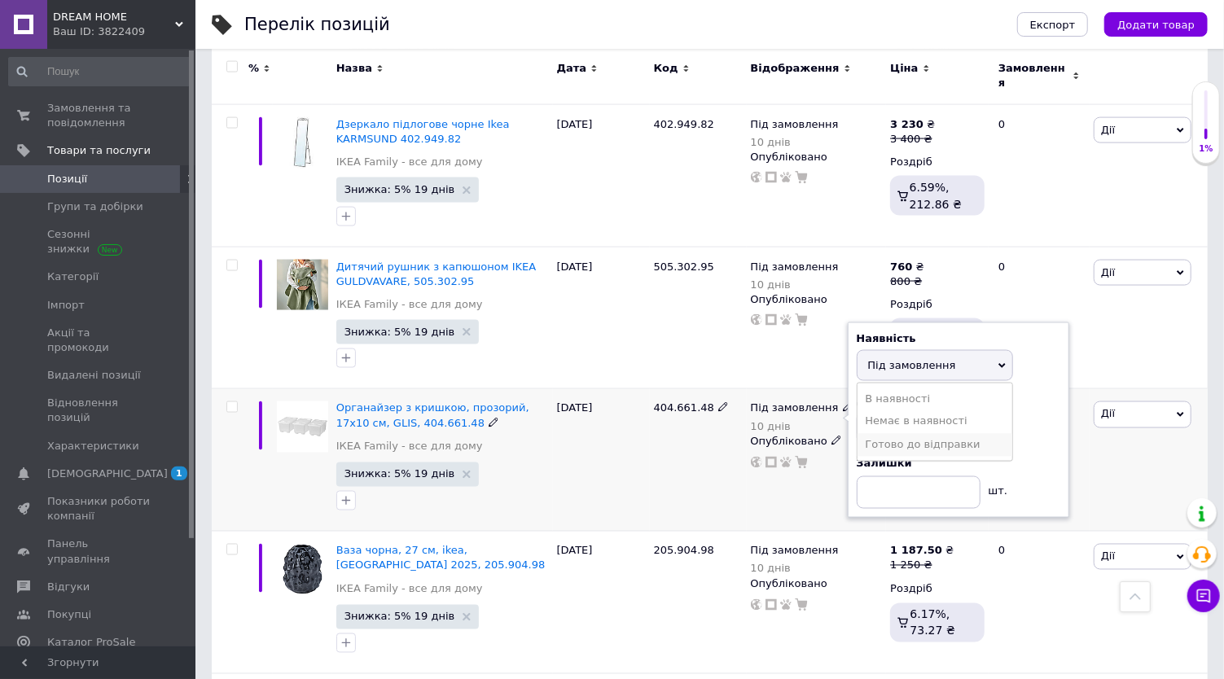
click at [898, 434] on li "Готово до відправки" at bounding box center [935, 445] width 155 height 23
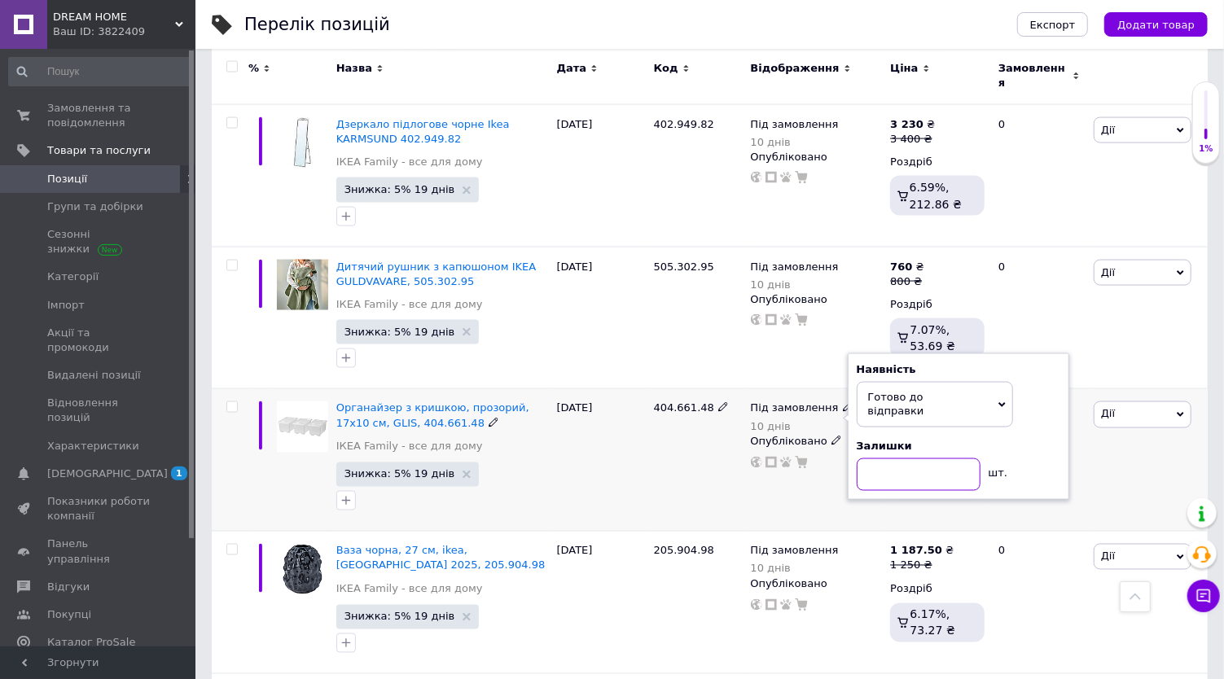
click at [898, 458] on input at bounding box center [919, 474] width 124 height 33
type input "3"
click at [874, 389] on div "Під замовлення 10 днів Наявність [PERSON_NAME] до відправки В наявності Немає в…" at bounding box center [817, 460] width 140 height 143
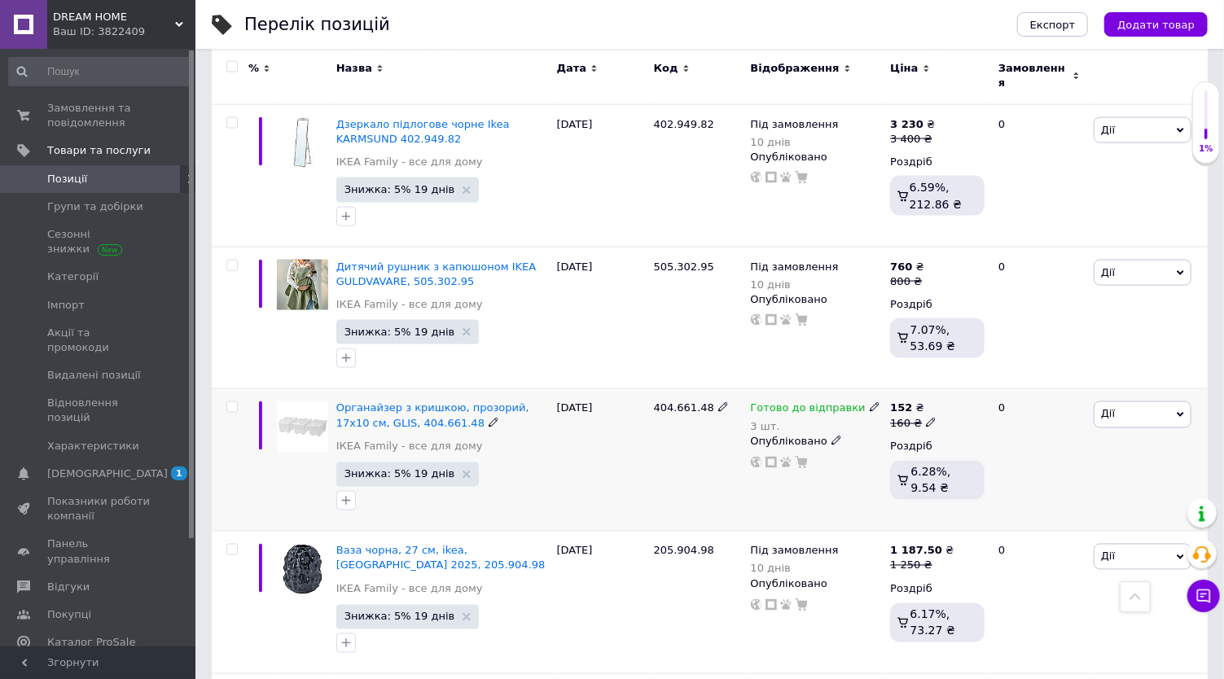
click at [926, 418] on use at bounding box center [930, 422] width 9 height 9
click at [974, 382] on input "160" at bounding box center [1007, 398] width 124 height 33
type input "170"
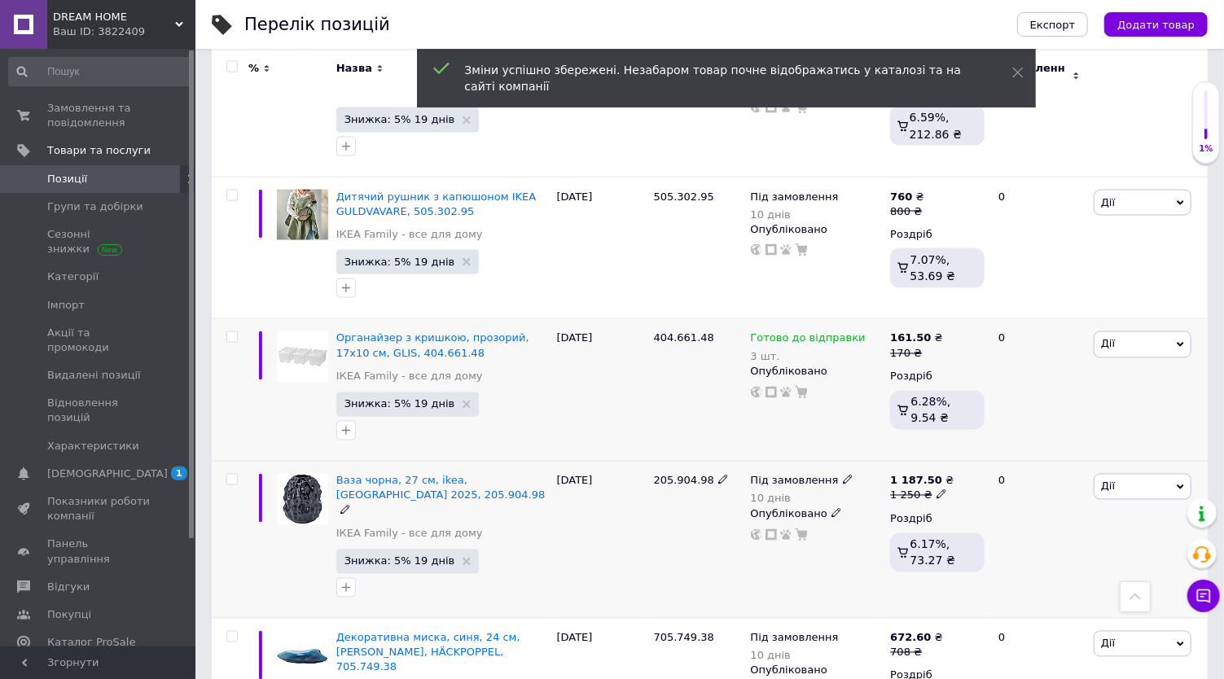
scroll to position [8867, 0]
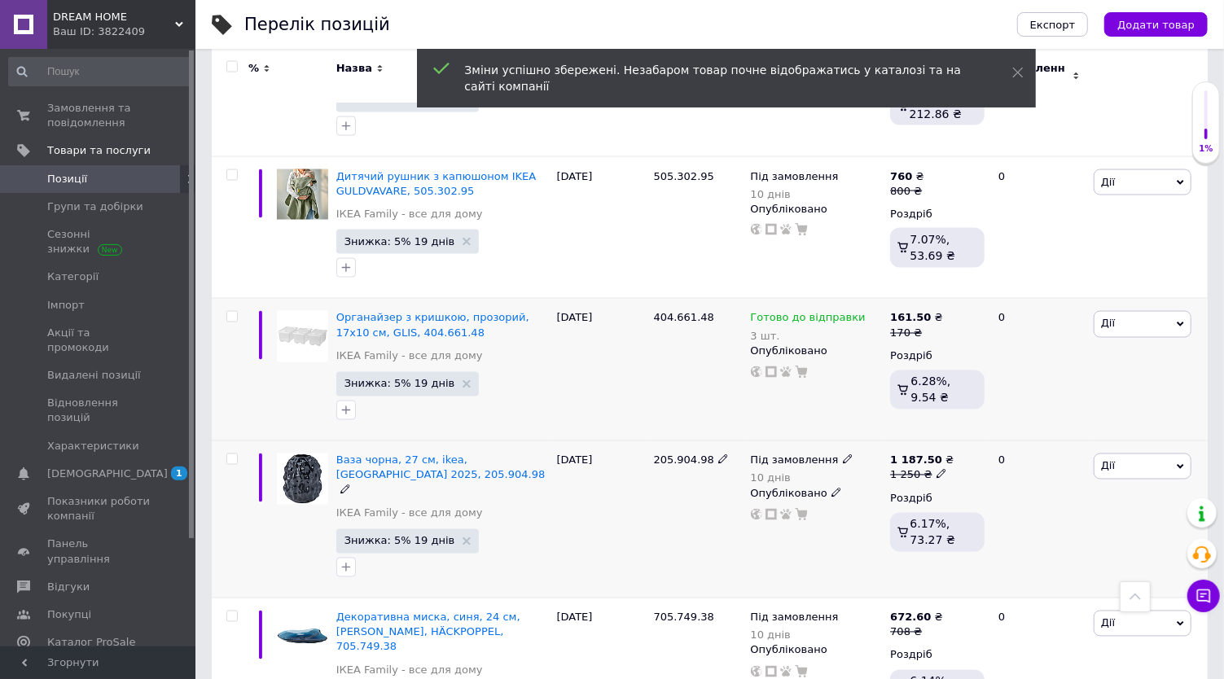
click at [843, 454] on span at bounding box center [848, 459] width 11 height 11
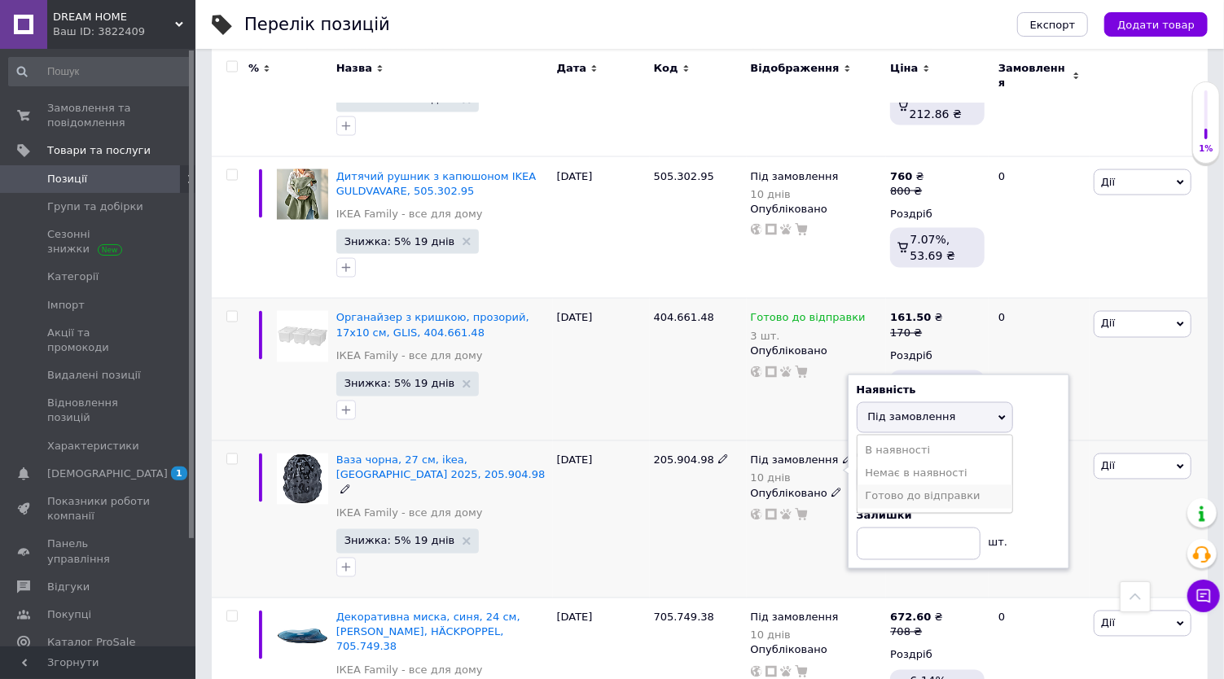
click at [893, 485] on li "Готово до відправки" at bounding box center [935, 496] width 155 height 23
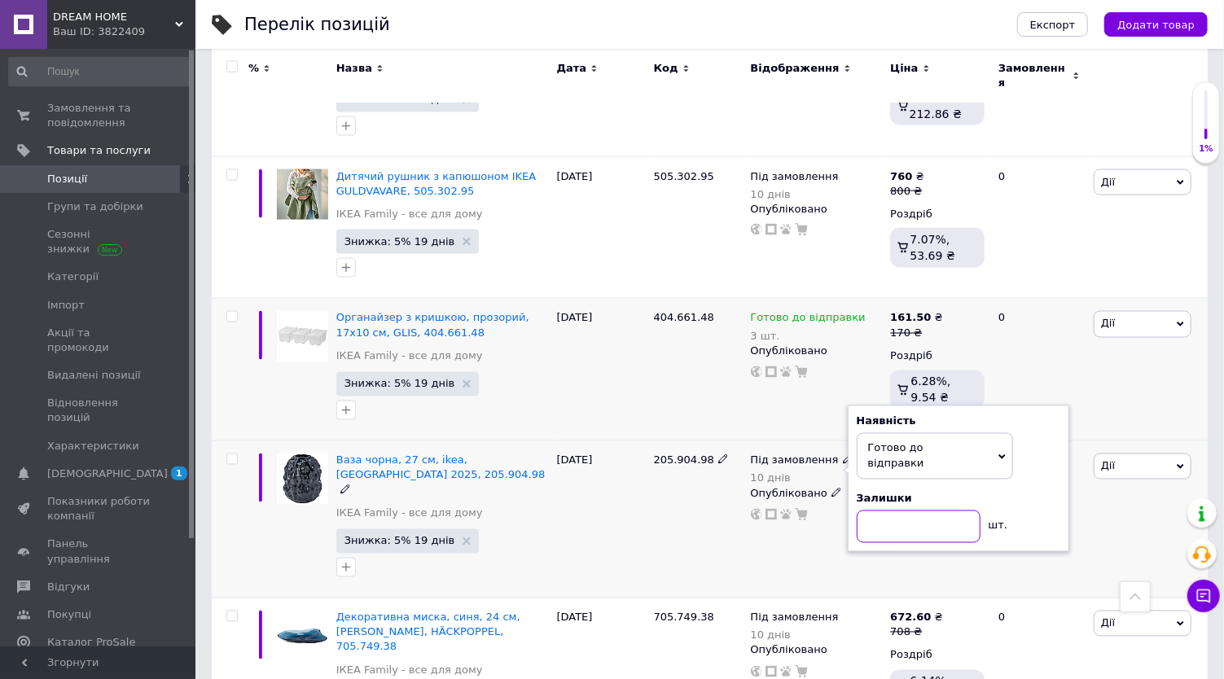
click at [882, 511] on input at bounding box center [919, 527] width 124 height 33
type input "1"
click at [879, 441] on div "Під замовлення 10 днів Наявність [PERSON_NAME] до відправки В наявності Немає в…" at bounding box center [817, 519] width 140 height 157
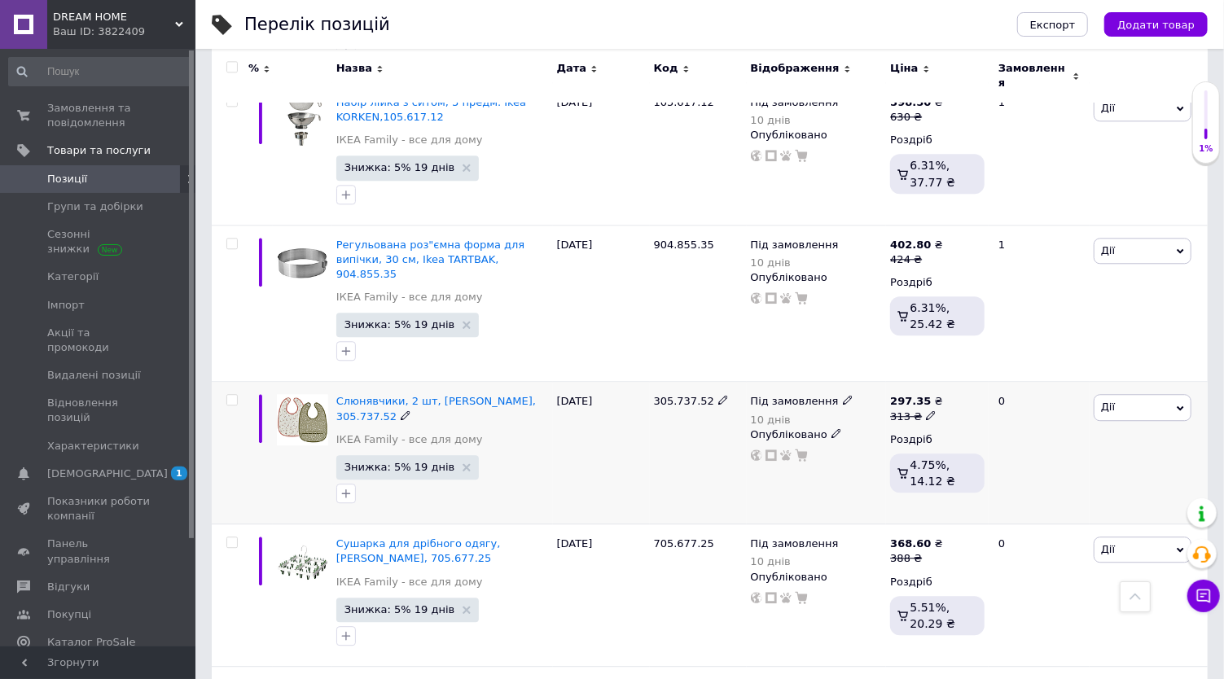
scroll to position [9772, 0]
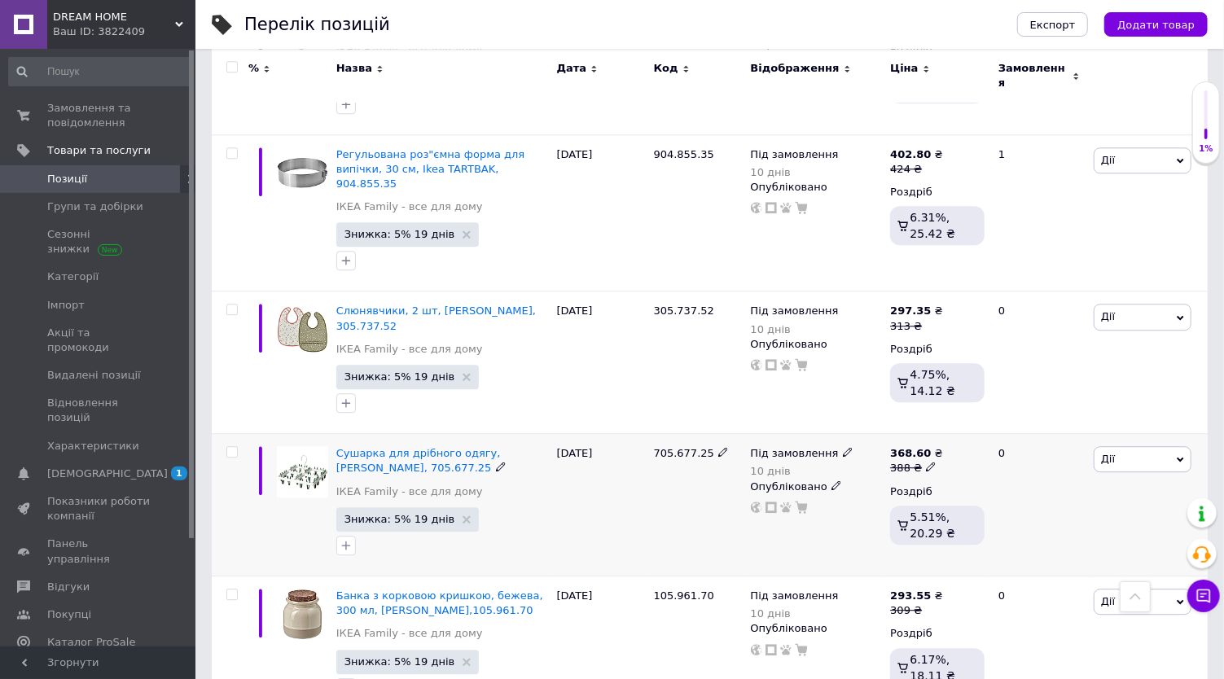
click at [843, 448] on use at bounding box center [847, 452] width 9 height 9
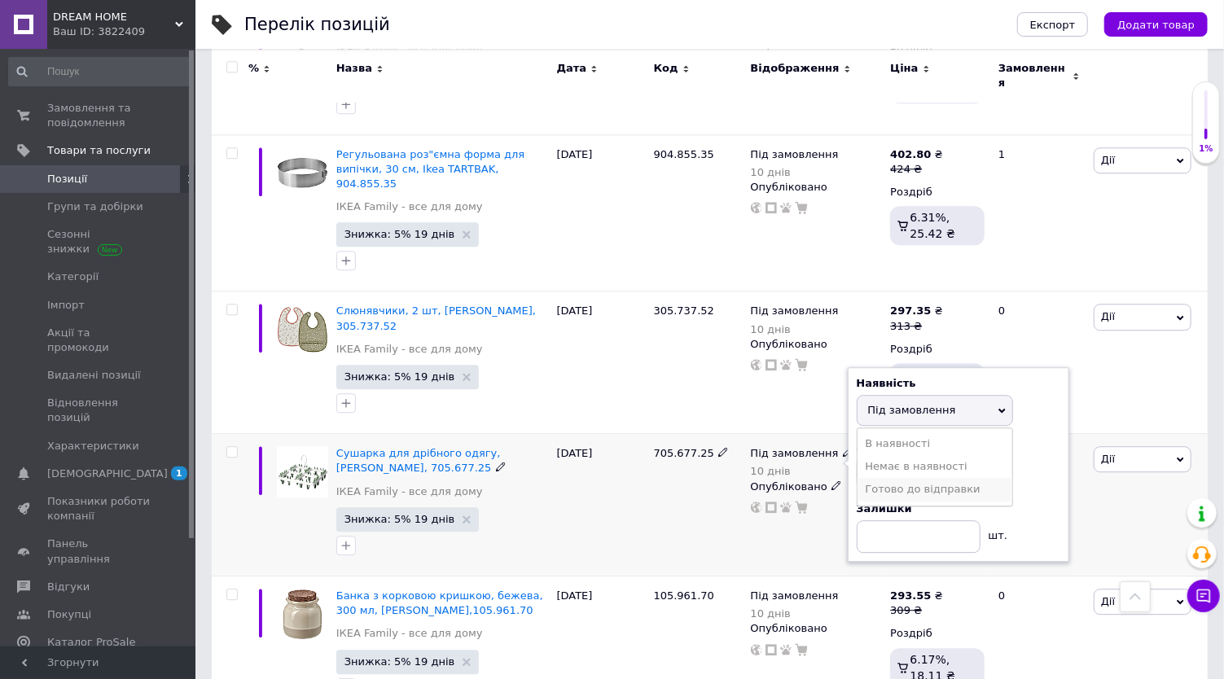
click at [880, 478] on li "Готово до відправки" at bounding box center [935, 489] width 155 height 23
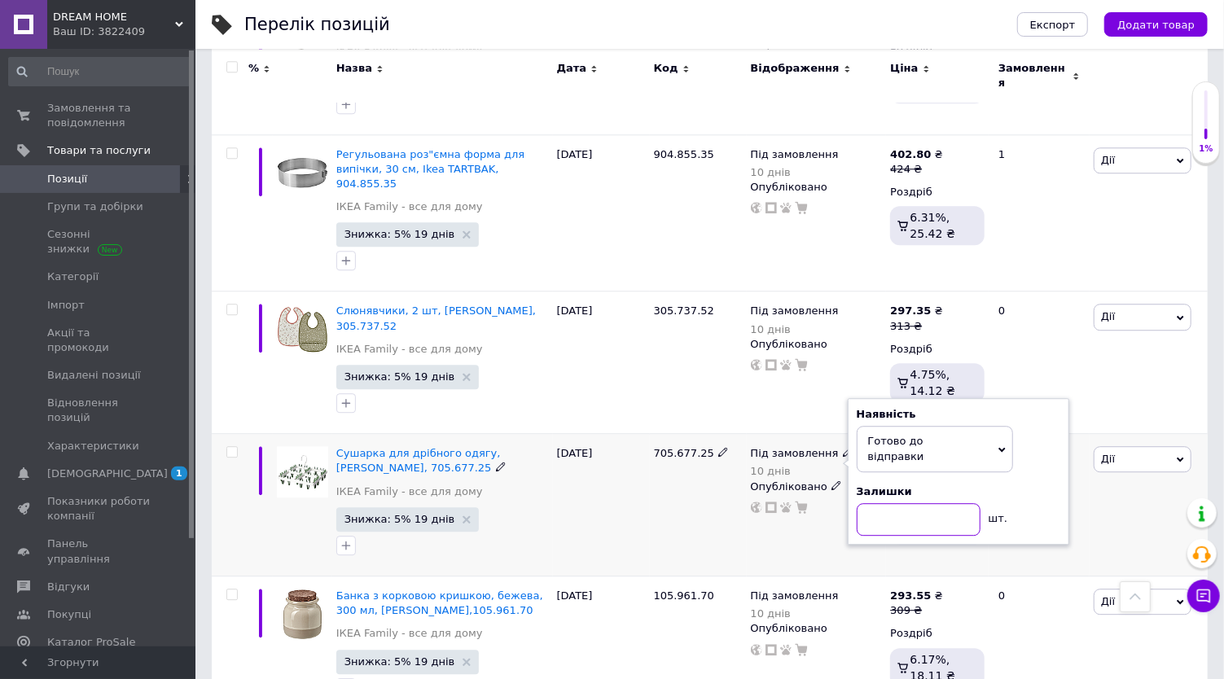
click at [869, 503] on input at bounding box center [919, 519] width 124 height 33
type input "1"
click at [832, 434] on div "Під замовлення 10 днів Наявність [PERSON_NAME] до відправки В наявності Немає в…" at bounding box center [817, 505] width 140 height 143
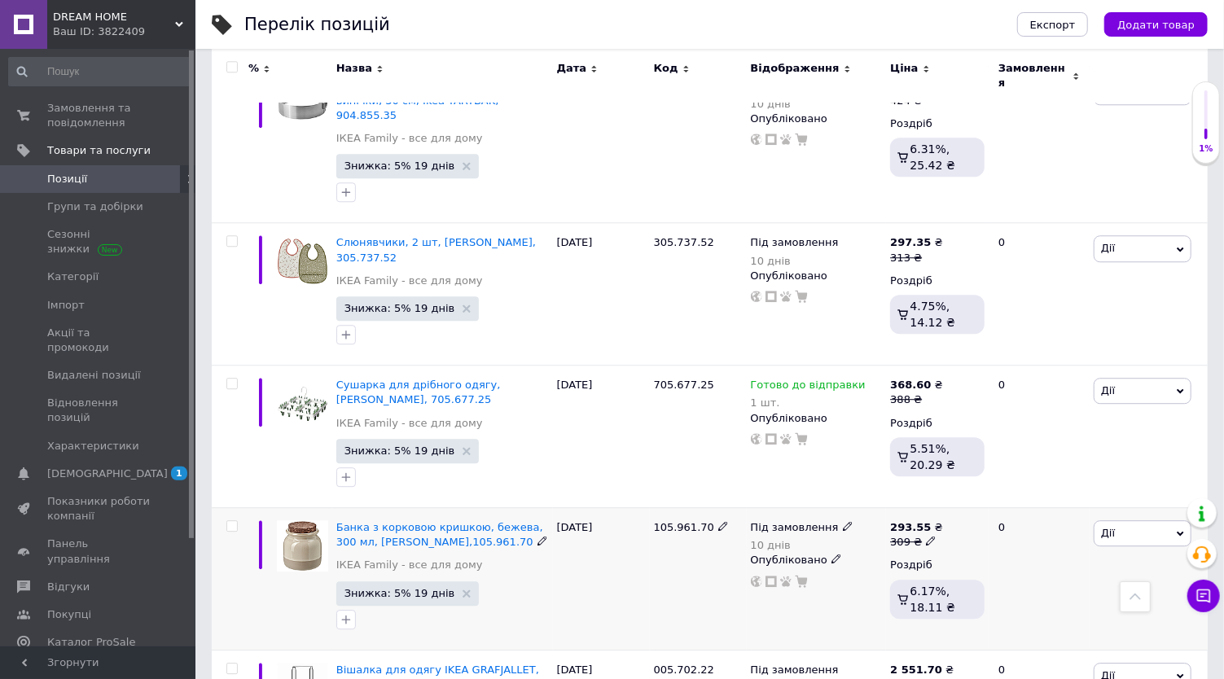
scroll to position [9863, 0]
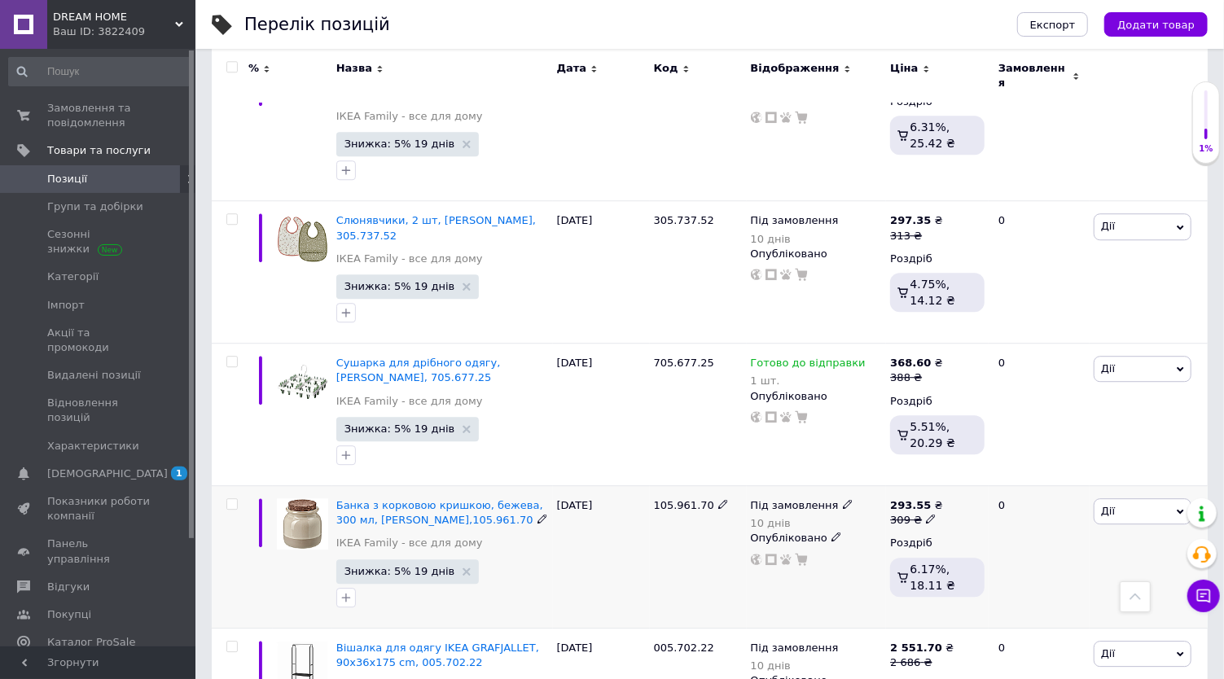
click at [843, 500] on use at bounding box center [847, 504] width 9 height 9
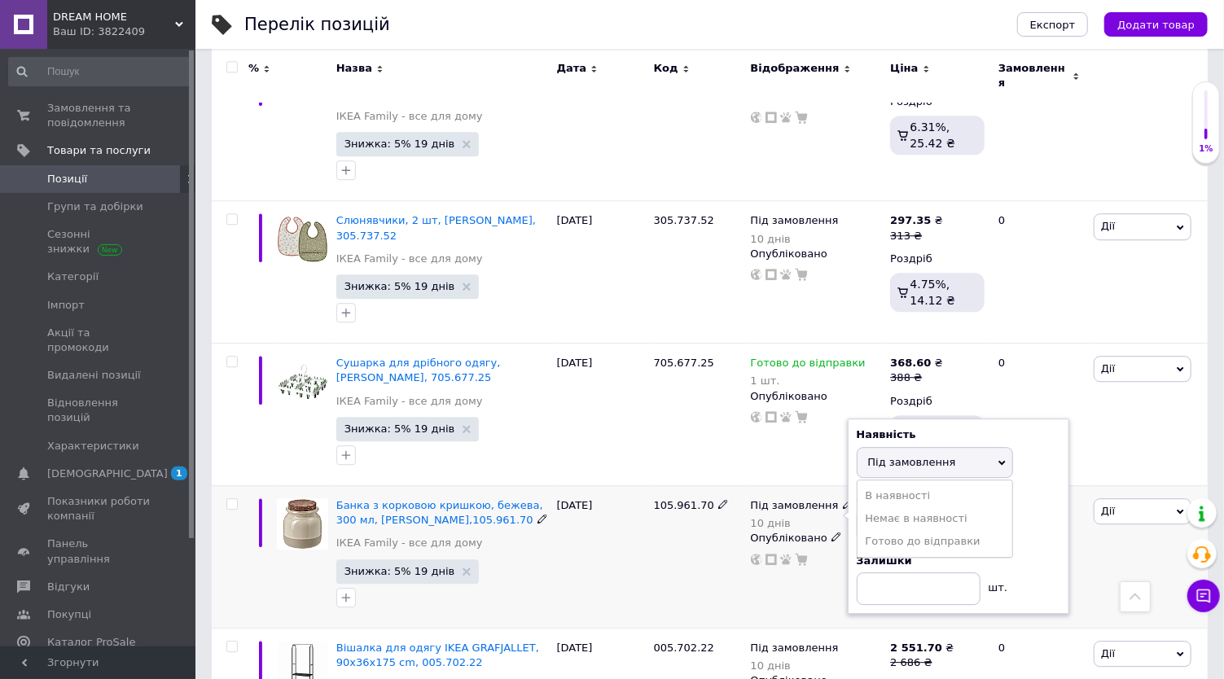
click at [865, 480] on ul "В наявності Немає в наявності [PERSON_NAME] до відправки" at bounding box center [935, 519] width 156 height 79
click at [868, 456] on span "Під замовлення" at bounding box center [912, 462] width 88 height 12
click at [887, 530] on li "Готово до відправки" at bounding box center [935, 541] width 155 height 23
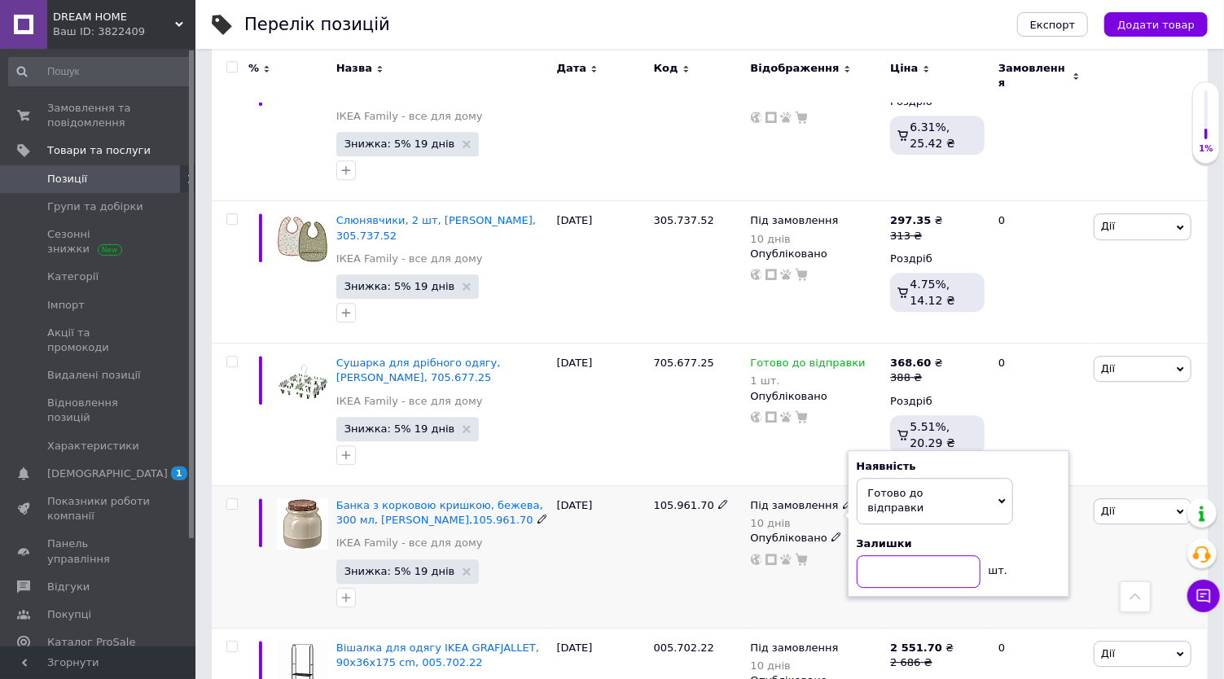
click at [885, 555] on input at bounding box center [919, 571] width 124 height 33
type input "2"
click at [878, 485] on div "Під замовлення 10 днів Наявність [PERSON_NAME] до відправки В наявності Немає в…" at bounding box center [817, 556] width 140 height 143
click at [930, 513] on div "309 ₴" at bounding box center [916, 520] width 52 height 15
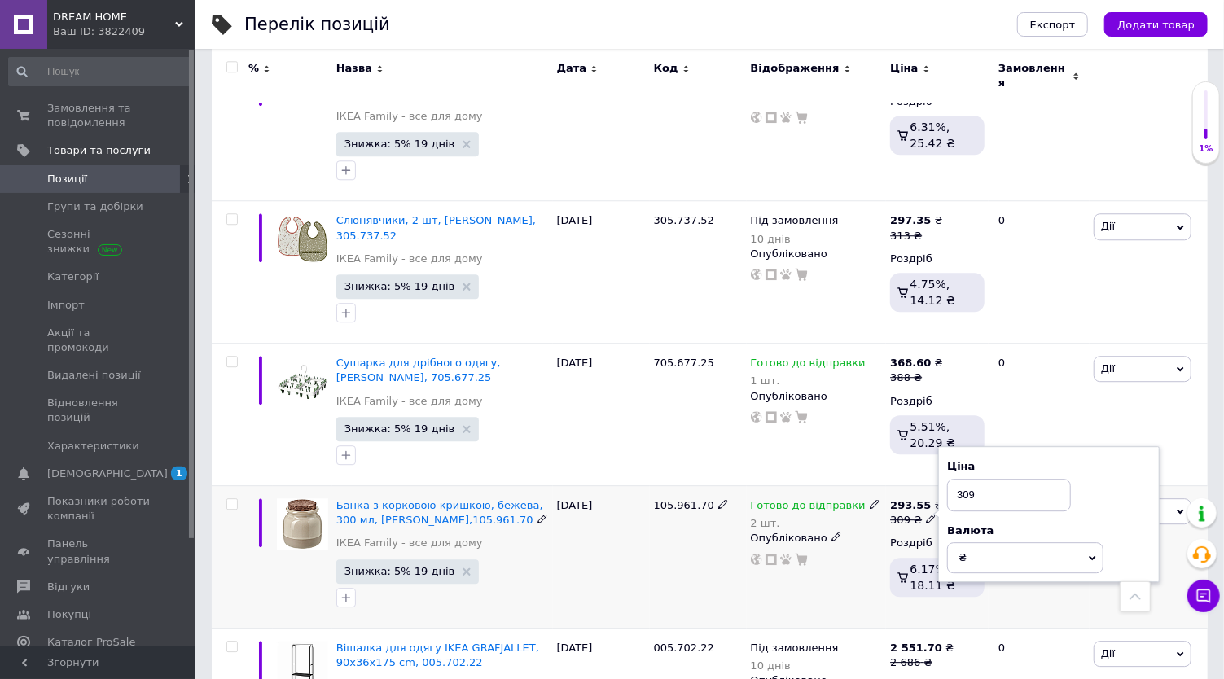
click at [926, 514] on icon at bounding box center [931, 519] width 10 height 10
click at [971, 479] on input "309" at bounding box center [1009, 495] width 124 height 33
type input "330"
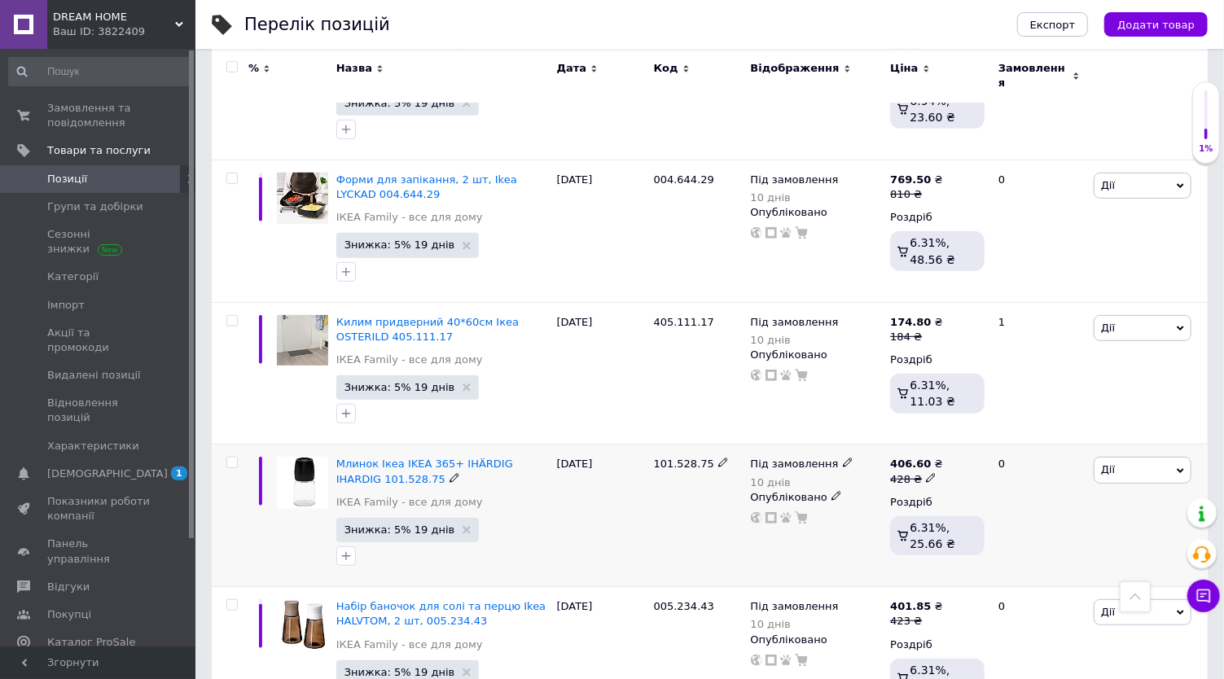
scroll to position [11401, 0]
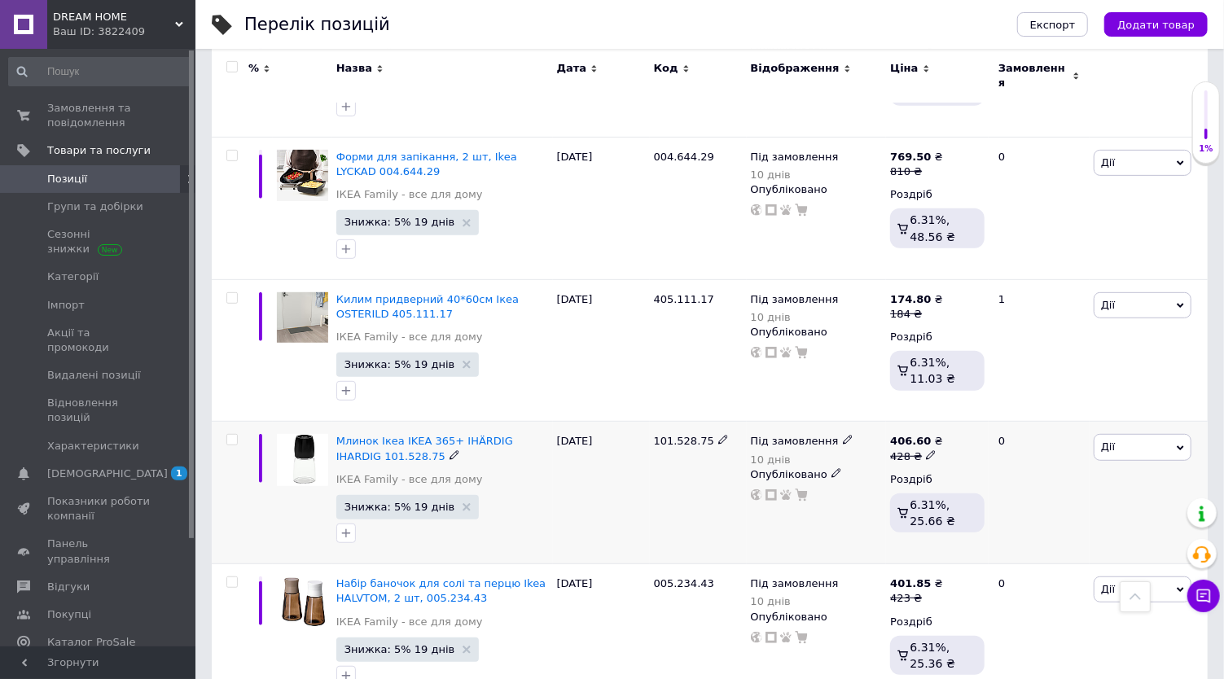
click at [843, 435] on icon at bounding box center [848, 440] width 10 height 10
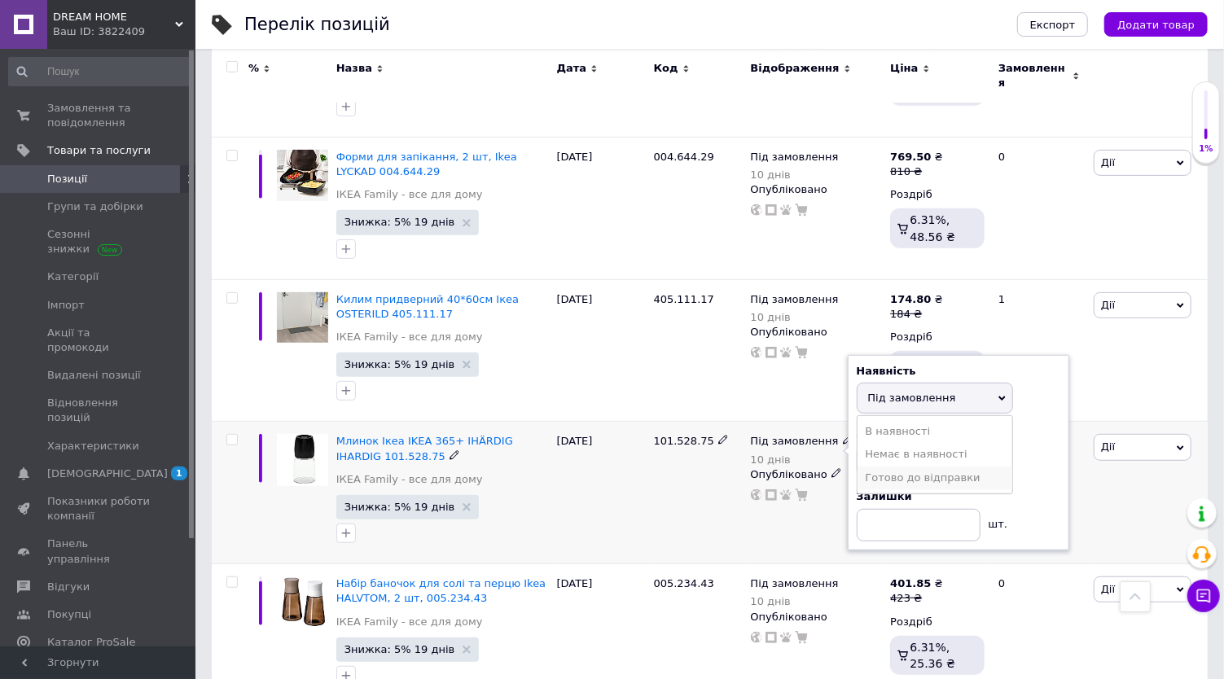
click at [866, 467] on li "Готово до відправки" at bounding box center [935, 478] width 155 height 23
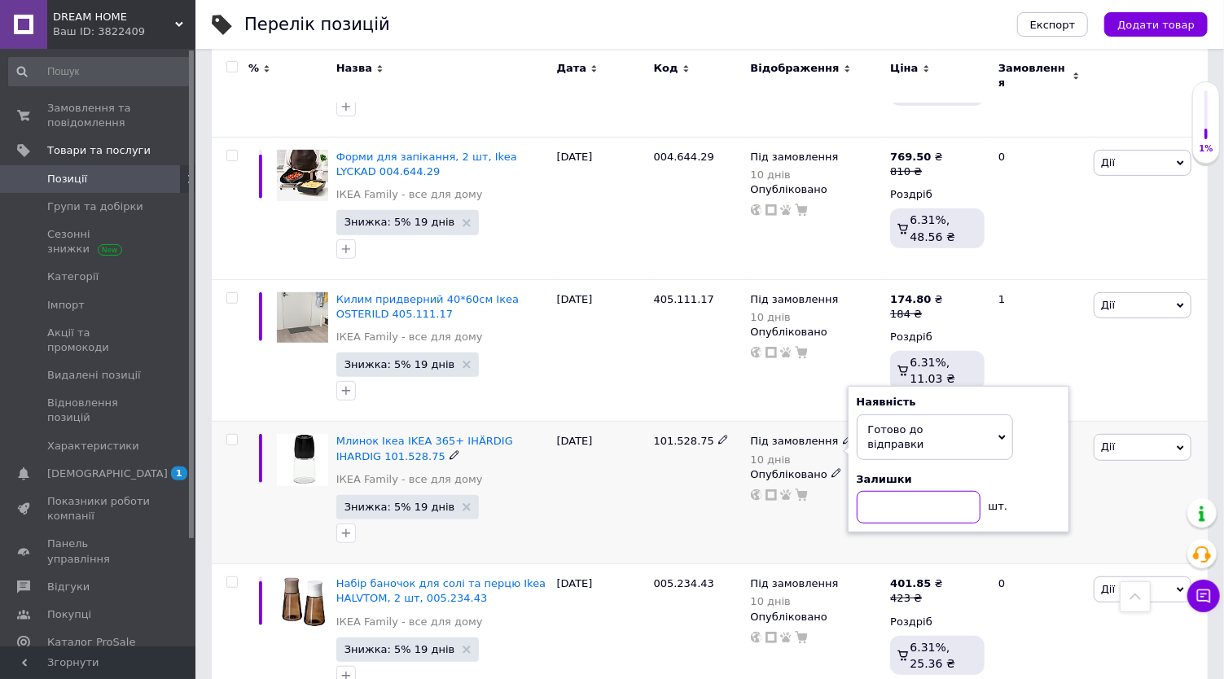
click at [871, 491] on input at bounding box center [919, 507] width 124 height 33
type input "2"
click at [870, 422] on div "Під замовлення 10 днів Наявність [PERSON_NAME] до відправки В наявності Немає в…" at bounding box center [817, 493] width 140 height 143
click at [926, 450] on icon at bounding box center [931, 455] width 10 height 10
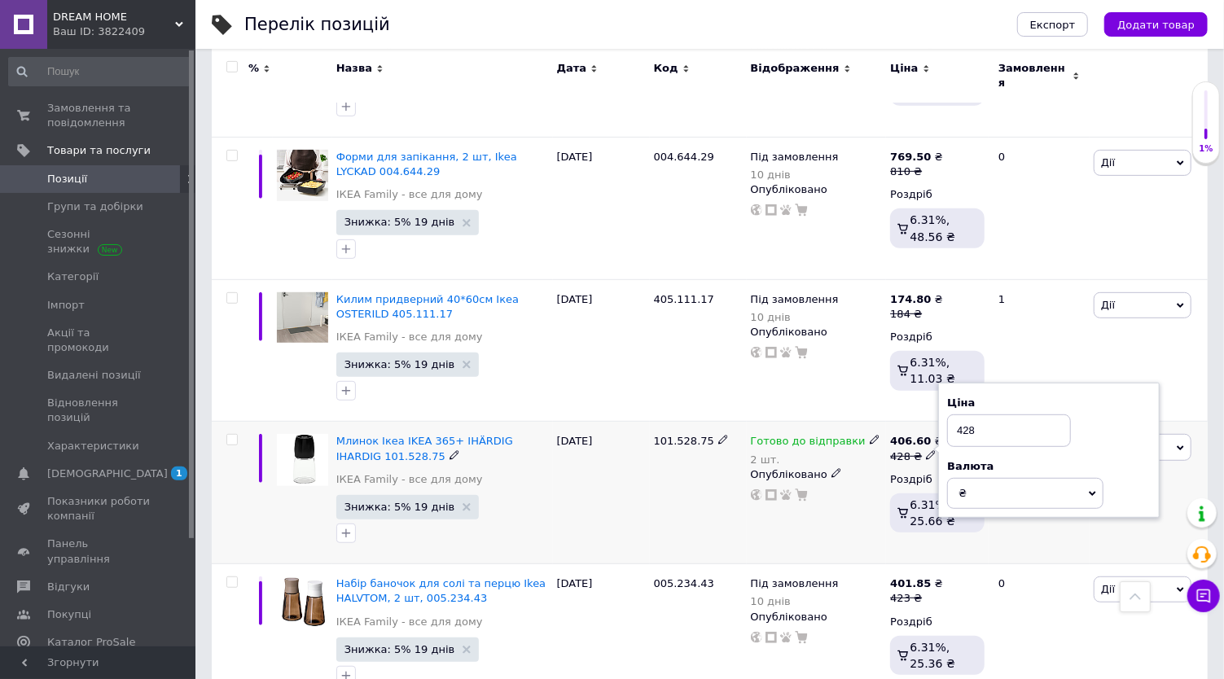
click at [983, 415] on input "428" at bounding box center [1009, 431] width 124 height 33
type input "460"
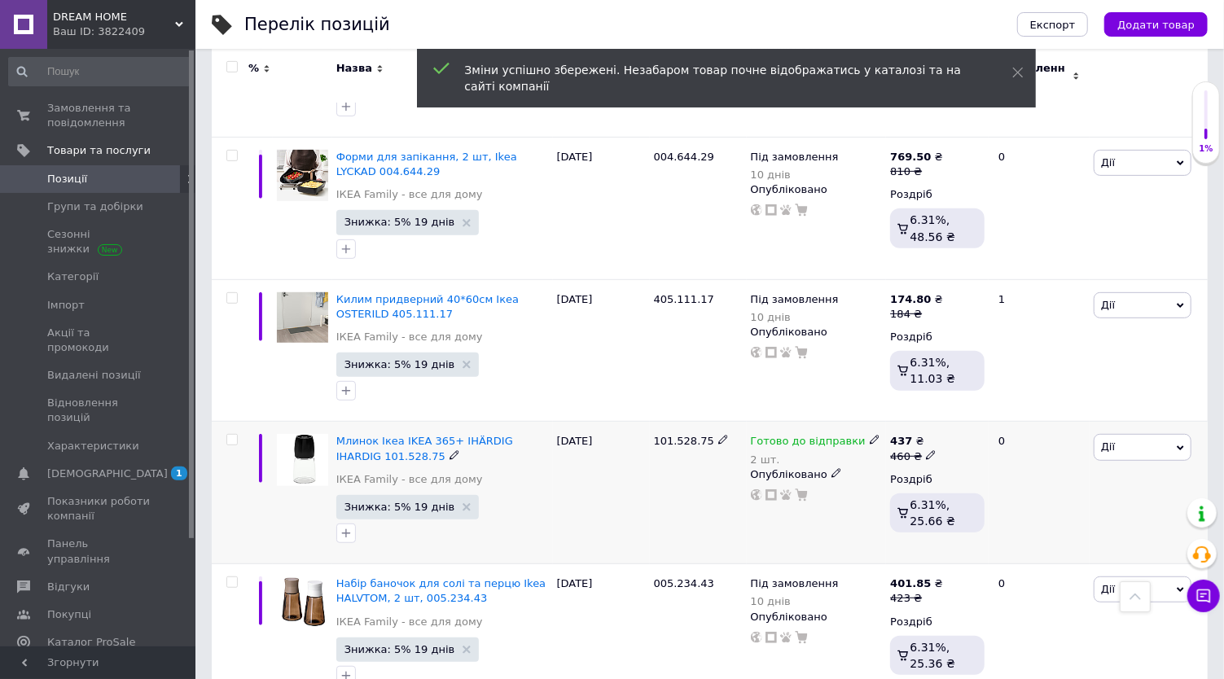
click at [926, 450] on icon at bounding box center [931, 455] width 10 height 10
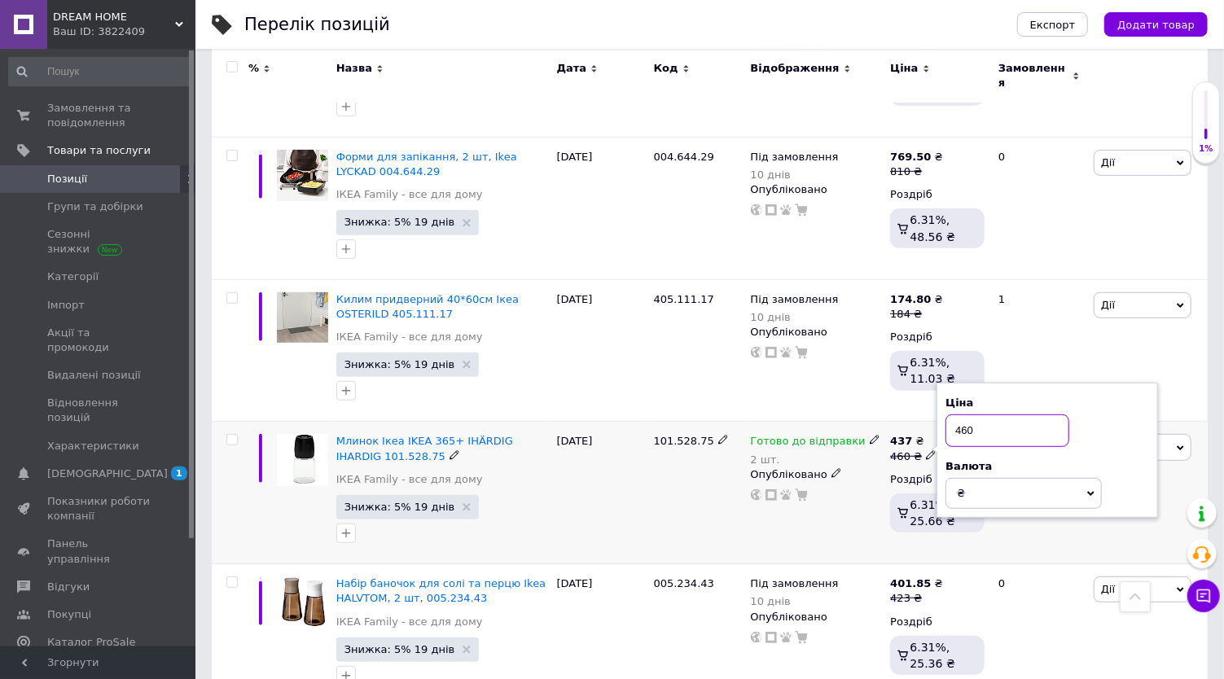
click at [985, 415] on input "460" at bounding box center [1007, 431] width 124 height 33
type input "480"
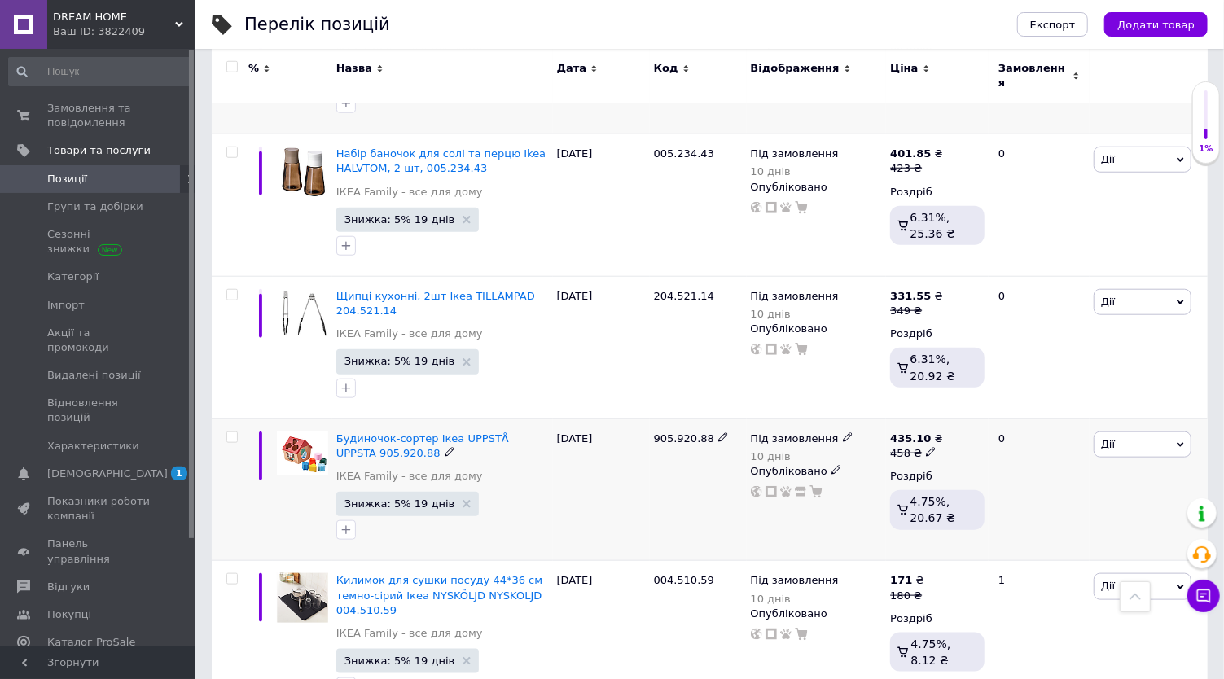
scroll to position [11853, 0]
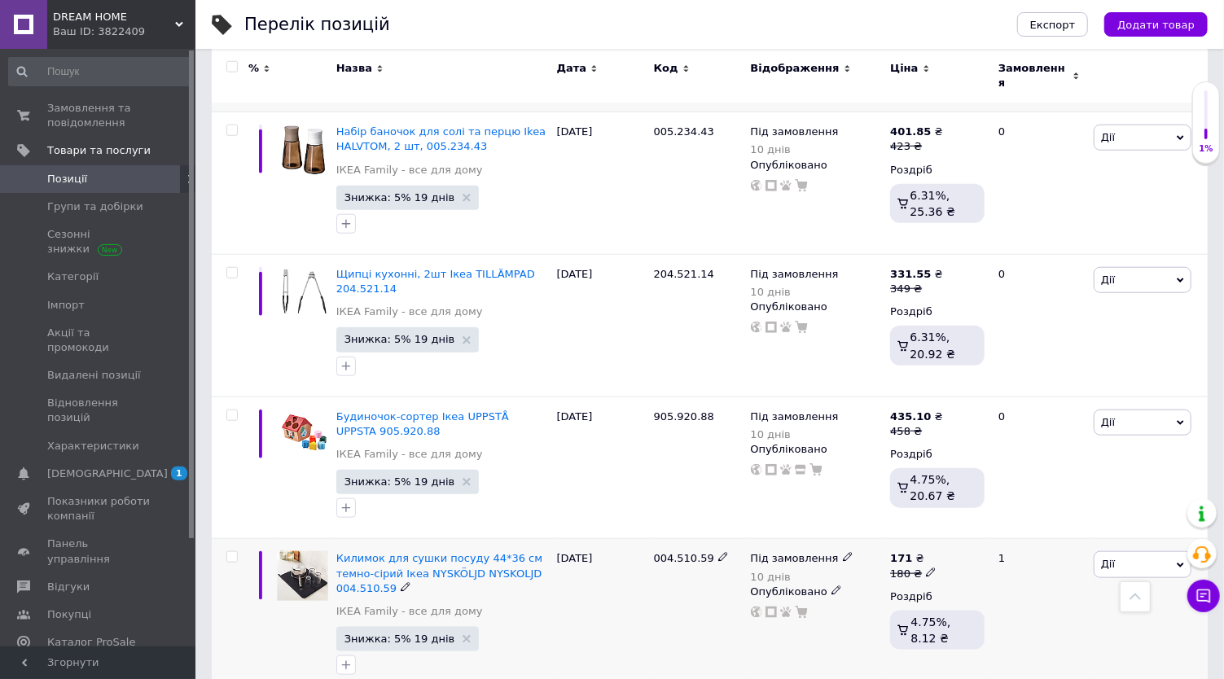
click at [843, 552] on icon at bounding box center [848, 557] width 10 height 10
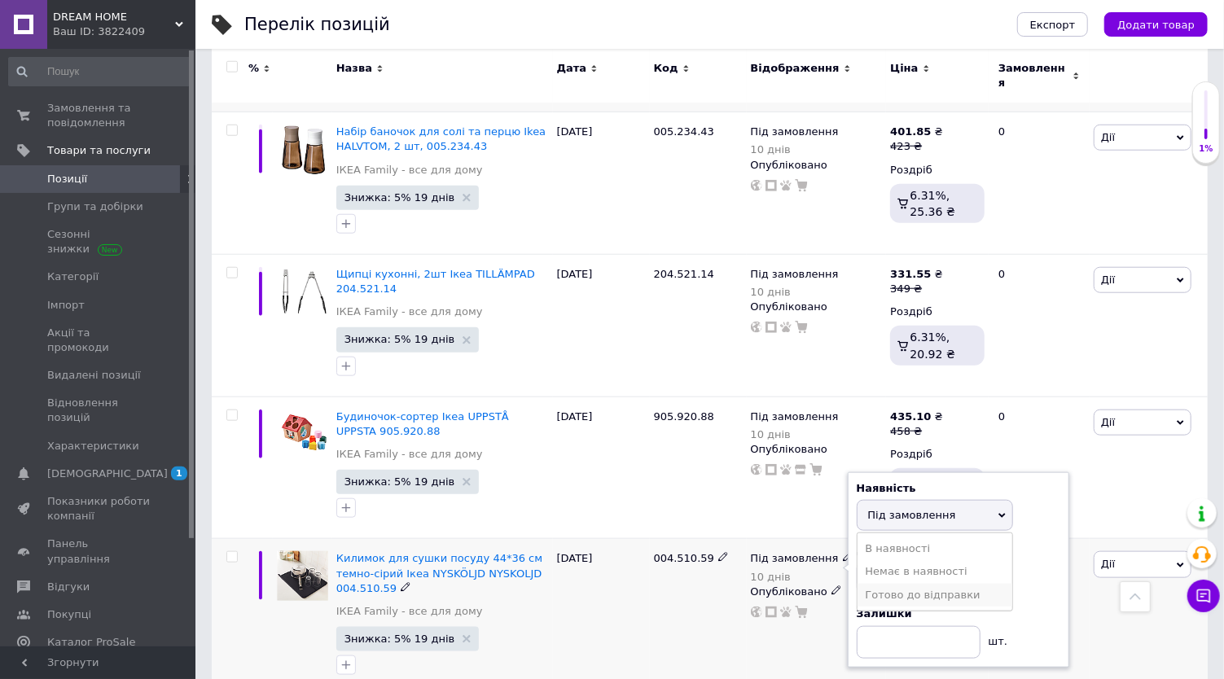
click at [913, 584] on li "Готово до відправки" at bounding box center [935, 595] width 155 height 23
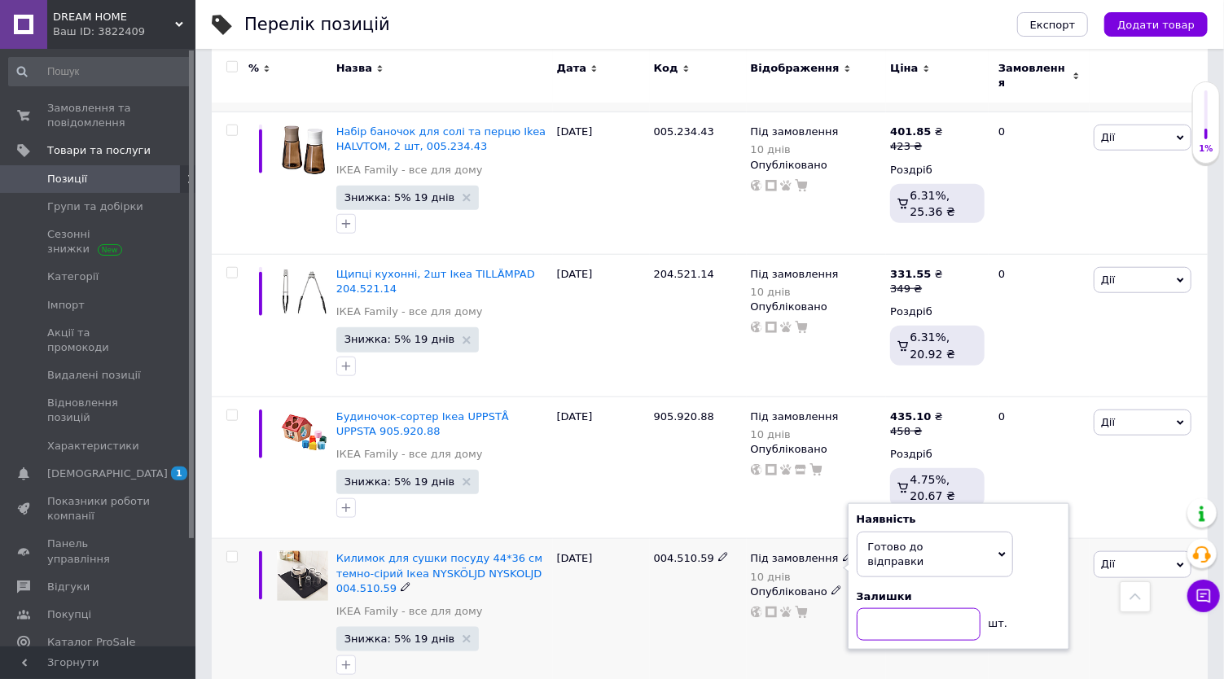
click at [929, 608] on input at bounding box center [919, 624] width 124 height 33
type input "4"
type input "5"
click at [1018, 539] on div "1" at bounding box center [1039, 617] width 101 height 157
click at [923, 551] on div "171 ₴" at bounding box center [913, 558] width 46 height 15
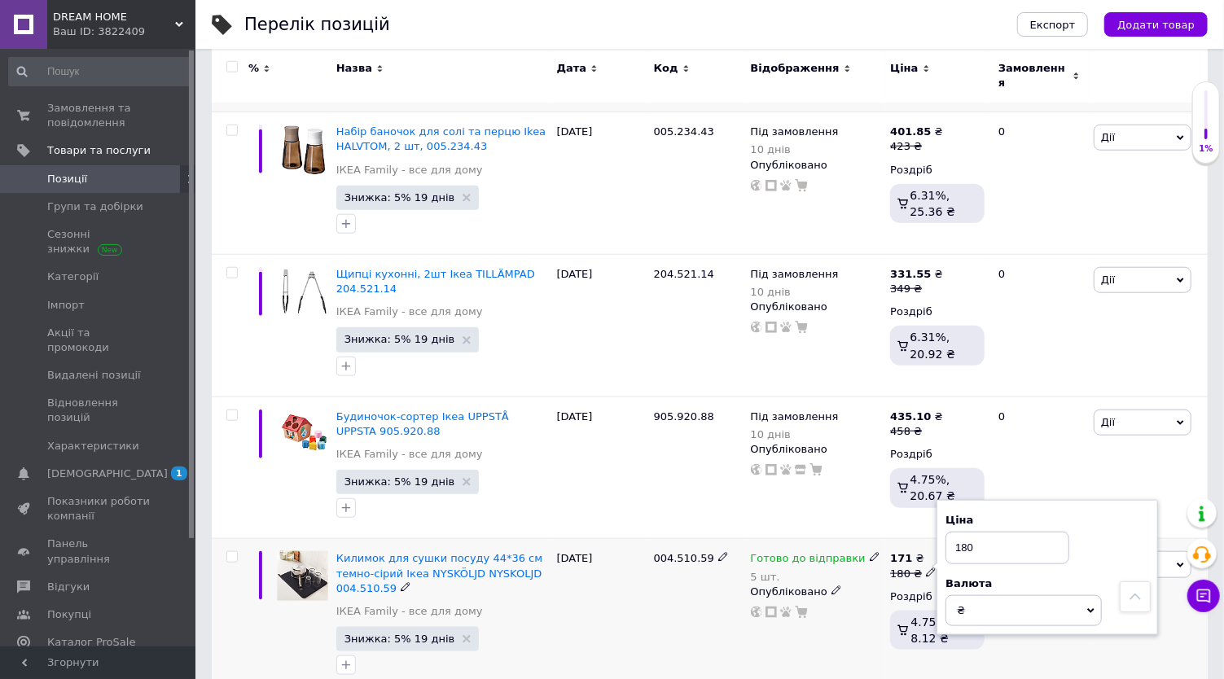
click at [1001, 532] on input "180" at bounding box center [1007, 548] width 124 height 33
type input "190"
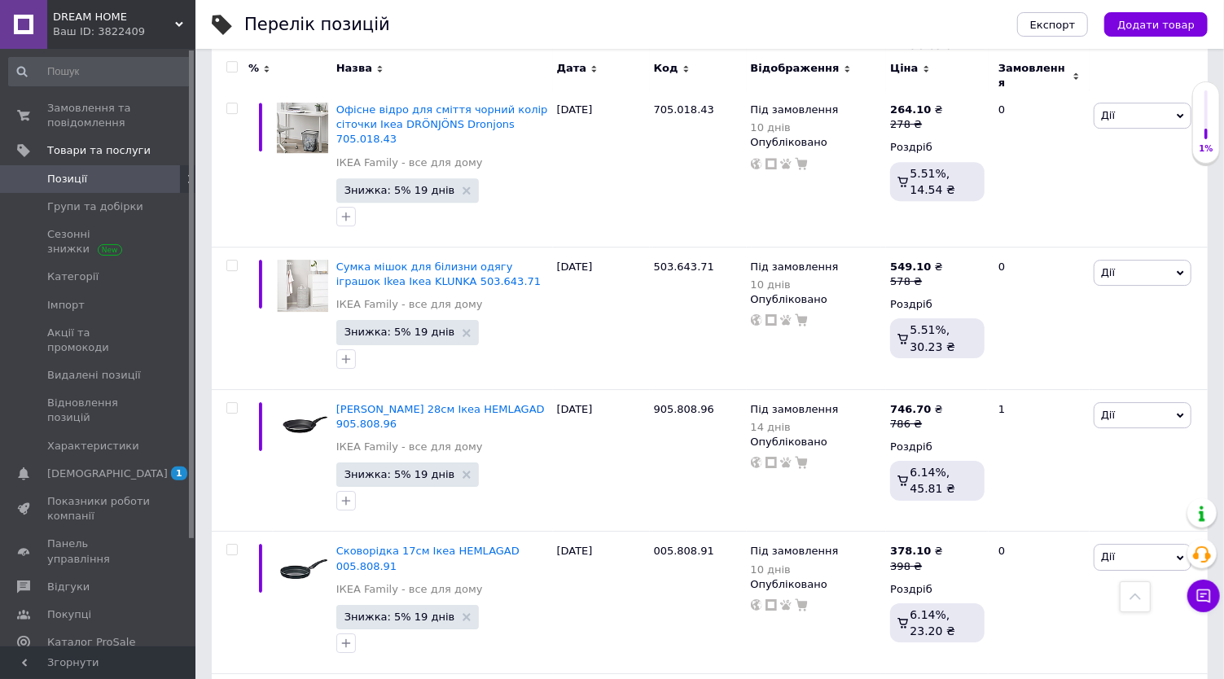
scroll to position [13992, 0]
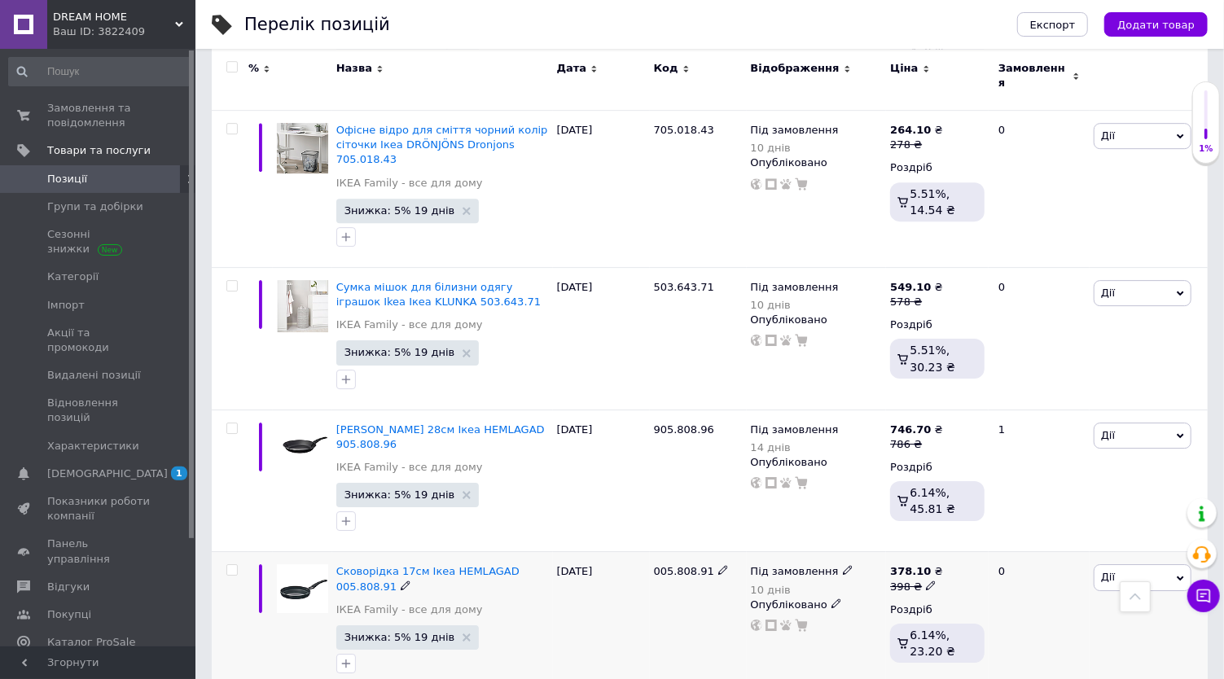
click at [843, 565] on icon at bounding box center [848, 570] width 10 height 10
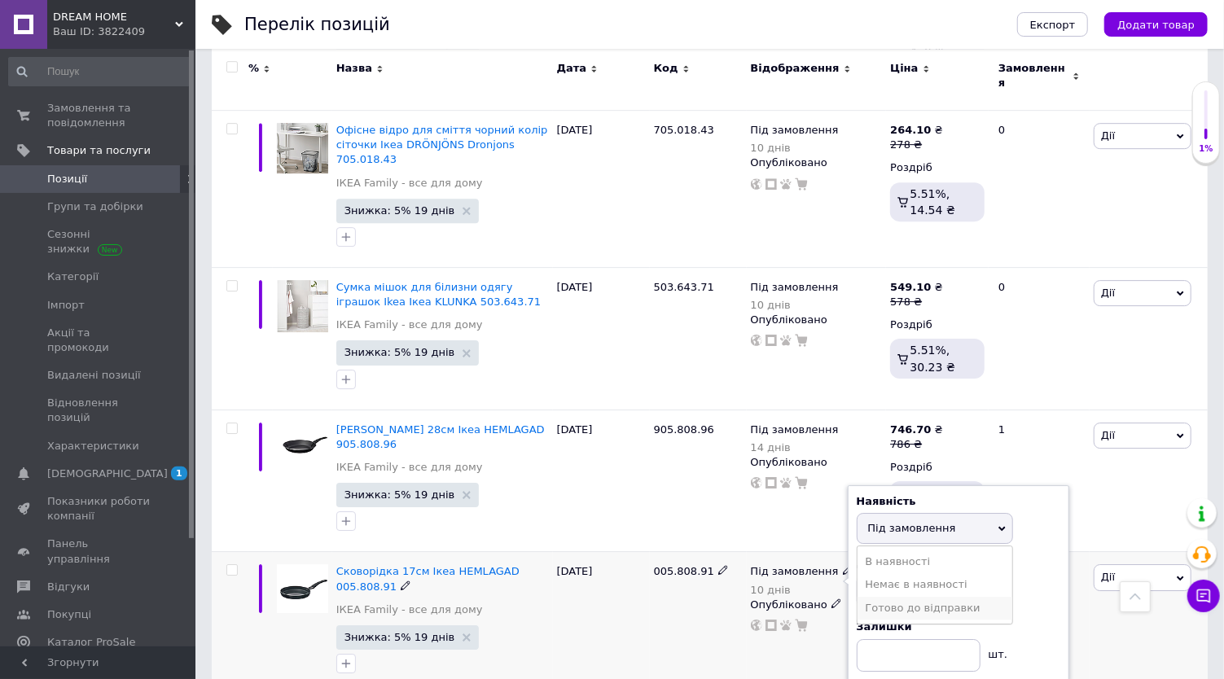
click at [877, 597] on li "Готово до відправки" at bounding box center [935, 608] width 155 height 23
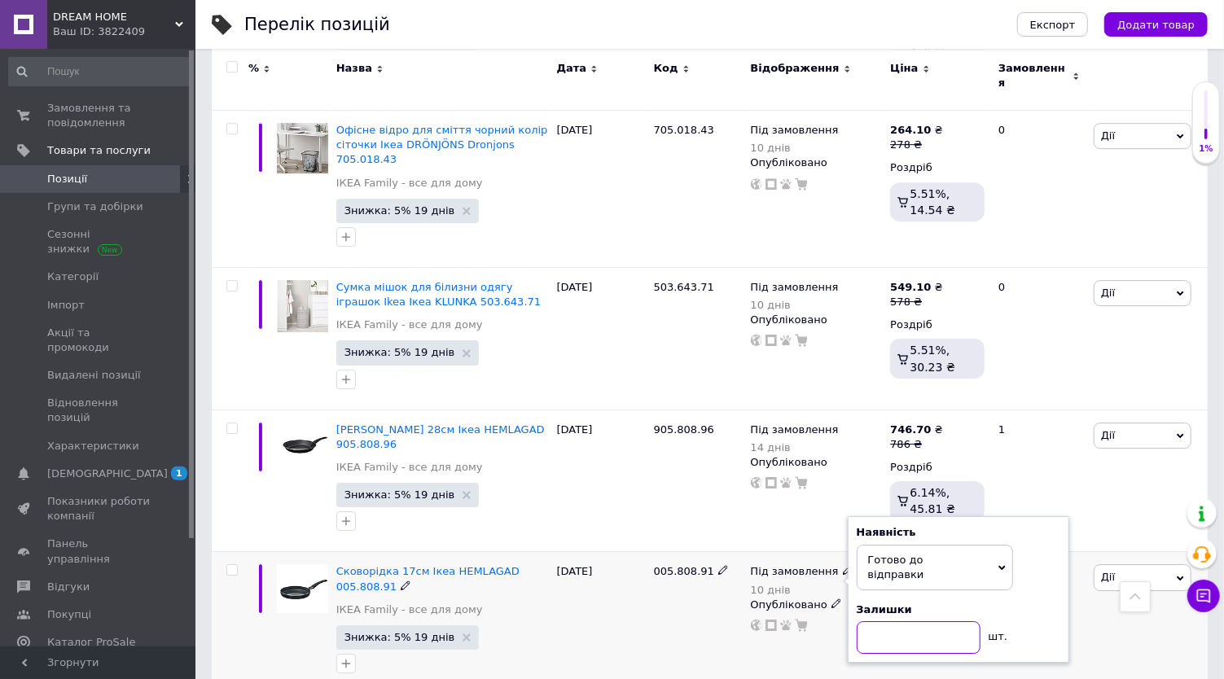
click at [896, 621] on input at bounding box center [919, 637] width 124 height 33
type input "2"
click at [819, 552] on div "Під замовлення 10 днів Наявність [PERSON_NAME] до відправки В наявності Немає в…" at bounding box center [817, 623] width 140 height 143
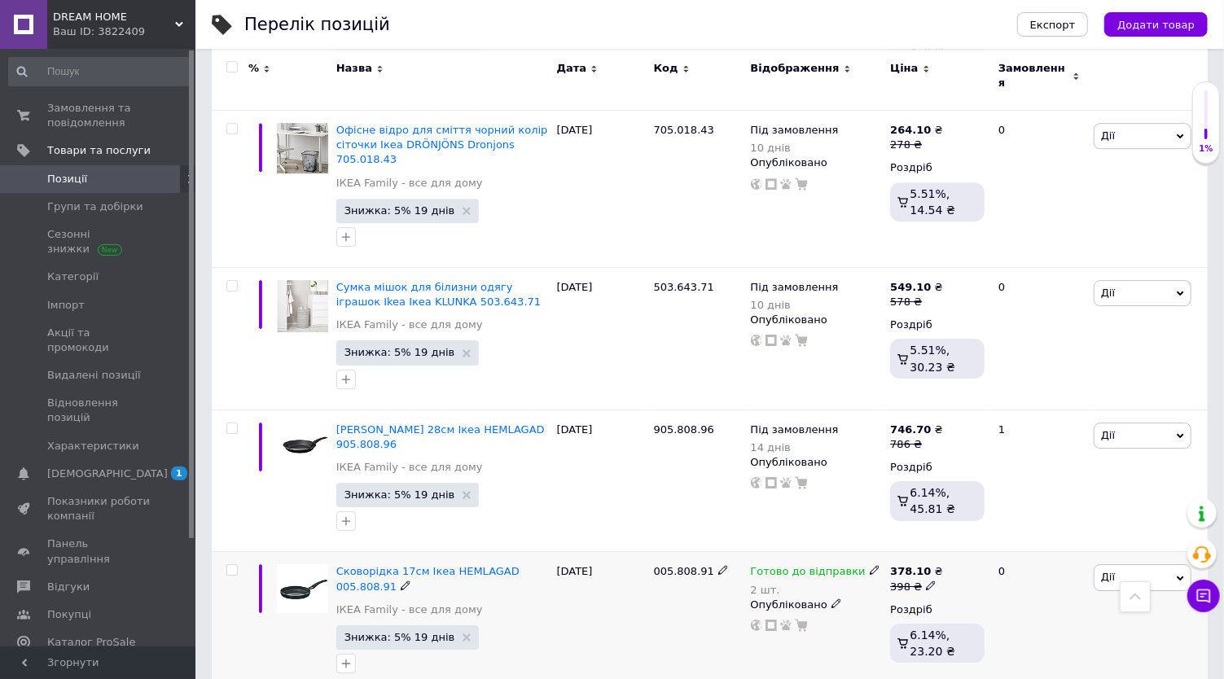
scroll to position [14174, 0]
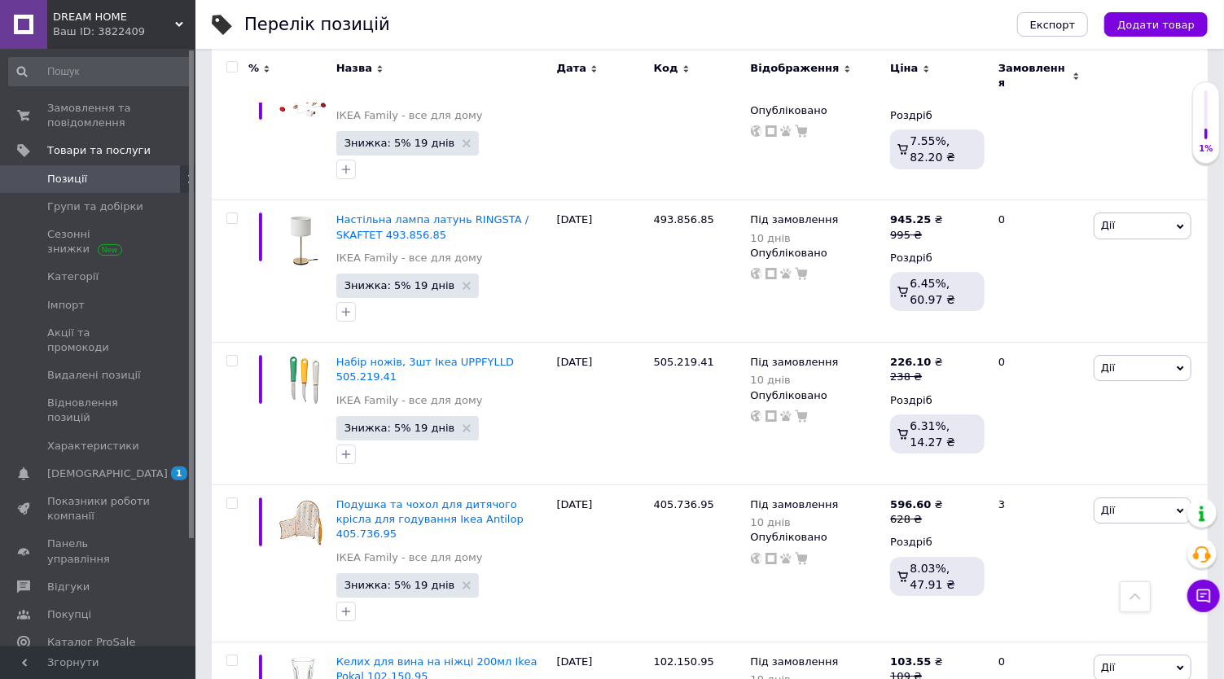
scroll to position [14170, 0]
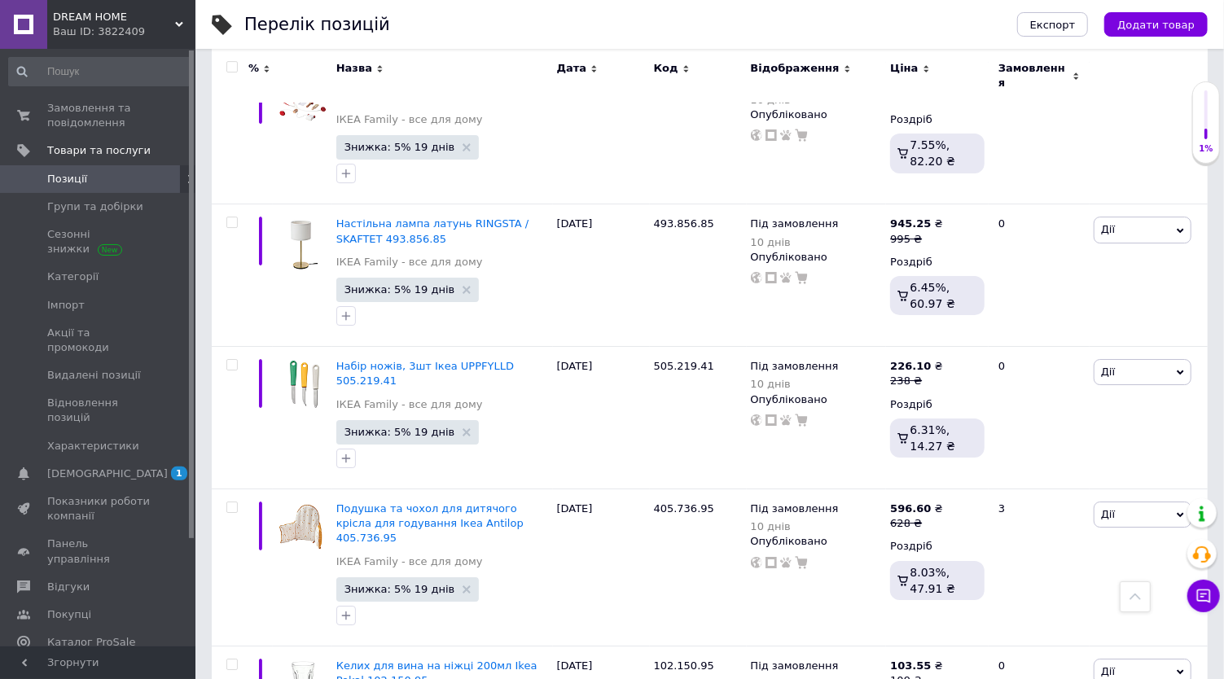
type input "6"
type input "5"
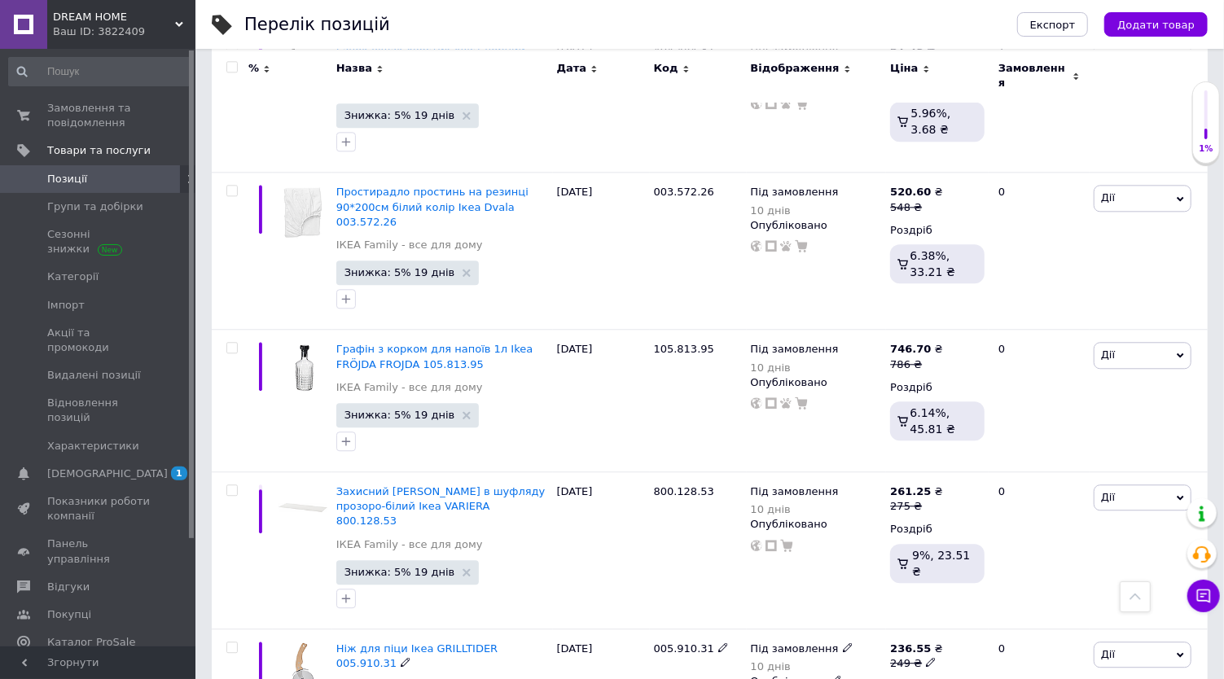
scroll to position [13355, 0]
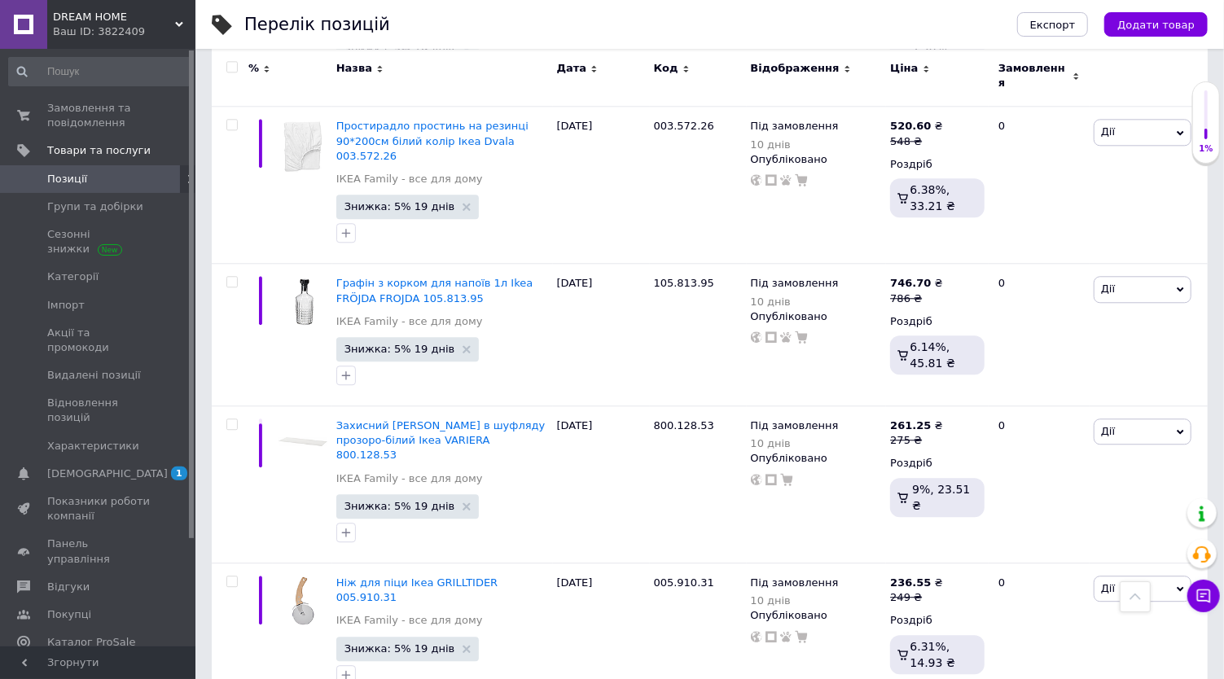
type input "2"
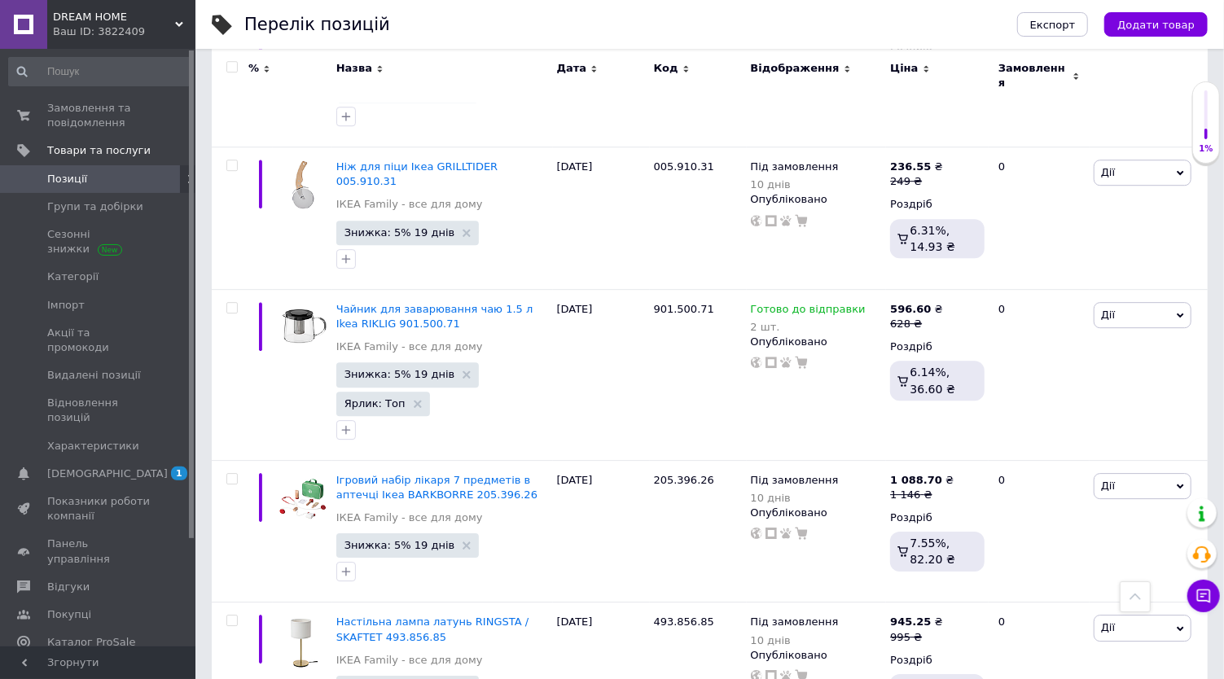
scroll to position [14182, 0]
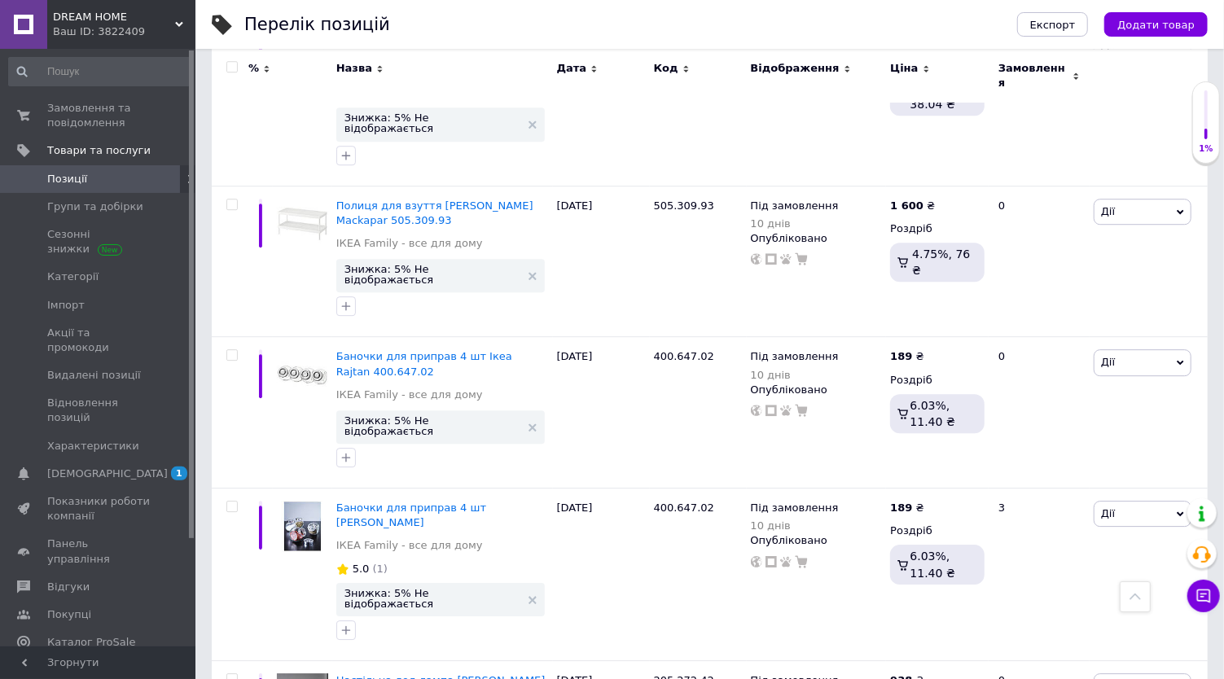
scroll to position [13702, 0]
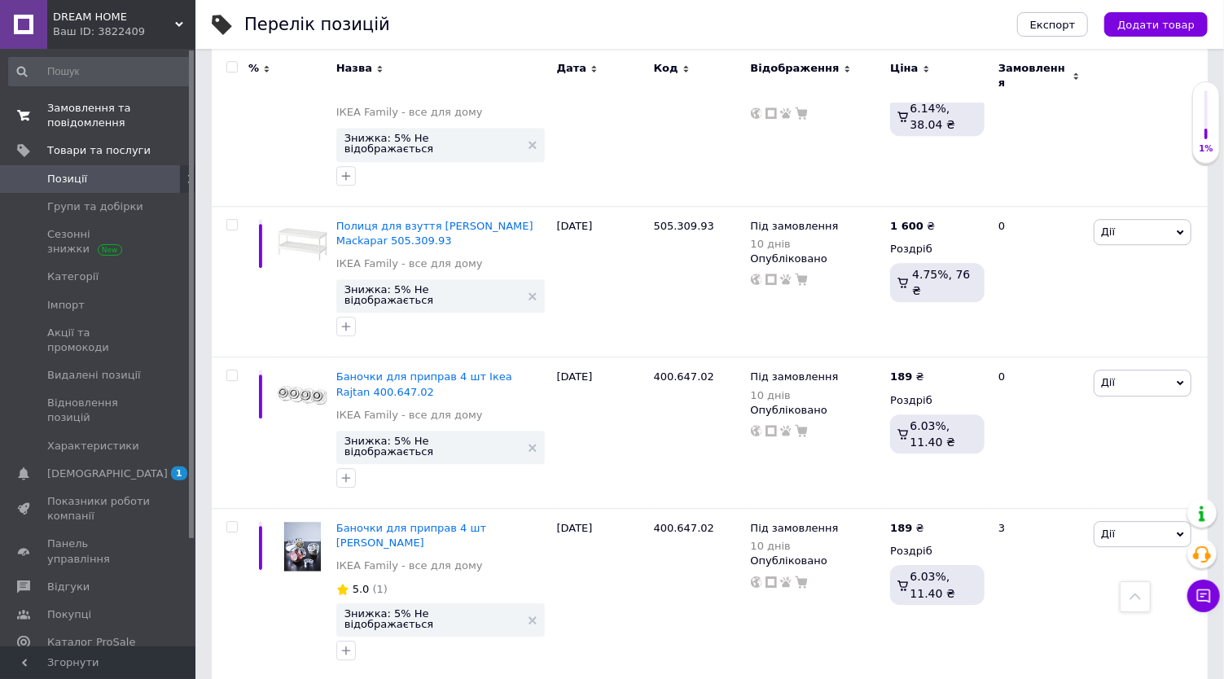
click at [115, 124] on span "Замовлення та повідомлення" at bounding box center [98, 115] width 103 height 29
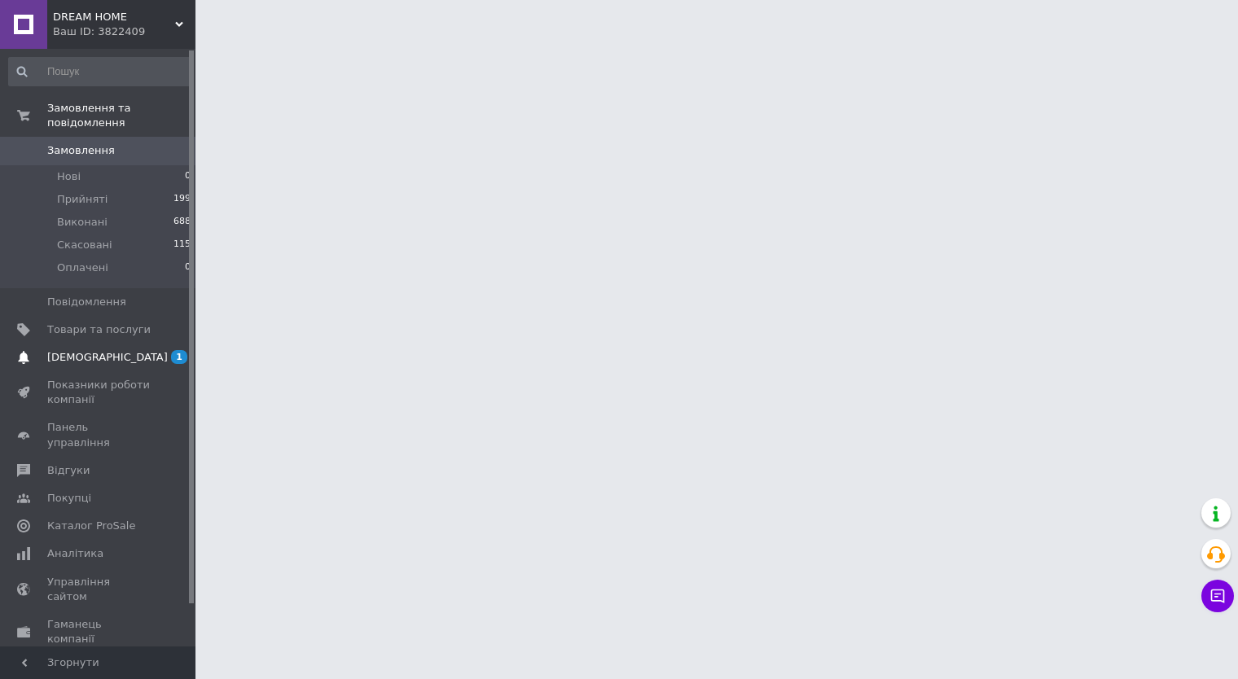
click at [98, 350] on span "[DEMOGRAPHIC_DATA]" at bounding box center [107, 357] width 121 height 15
